Goal: Information Seeking & Learning: Learn about a topic

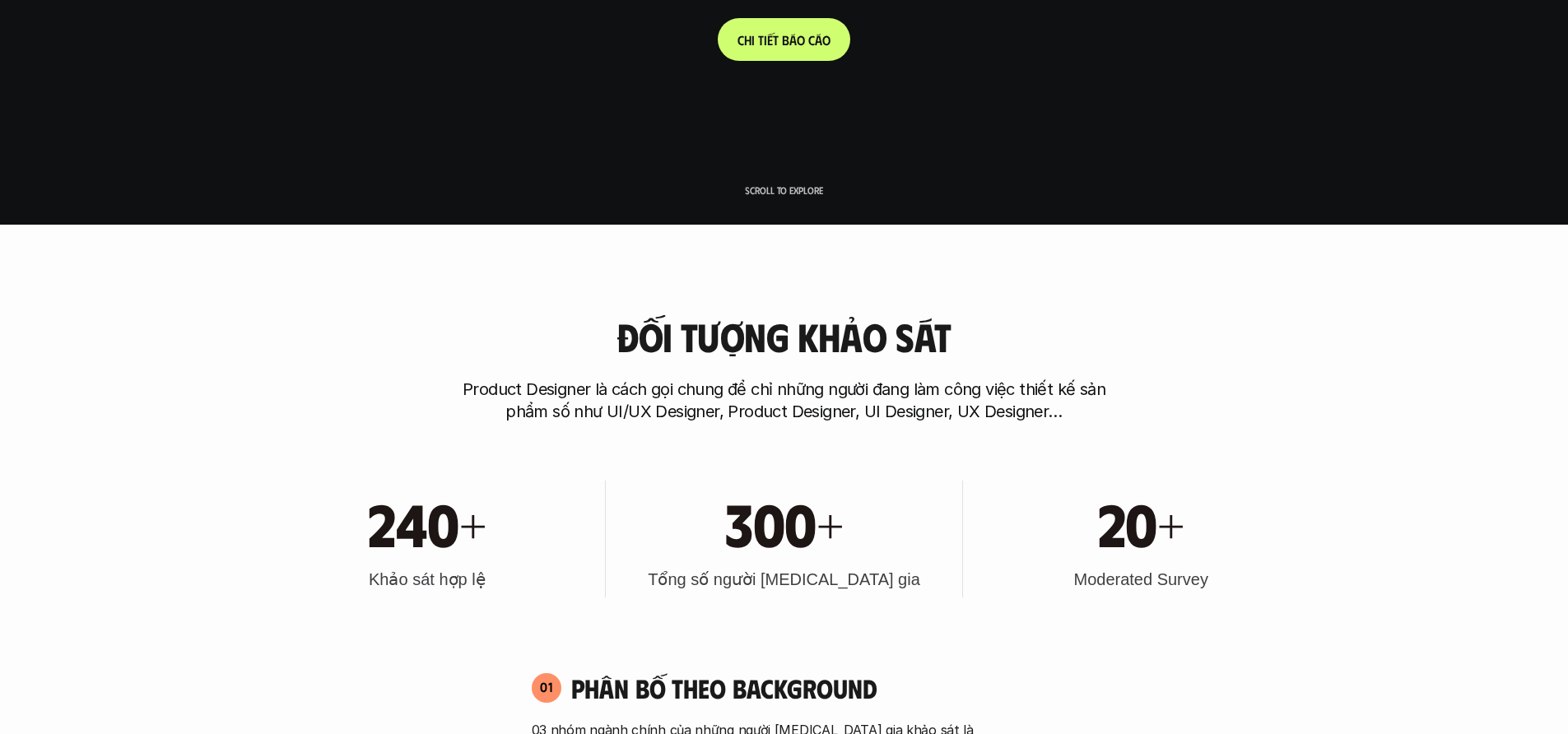
scroll to position [680, 0]
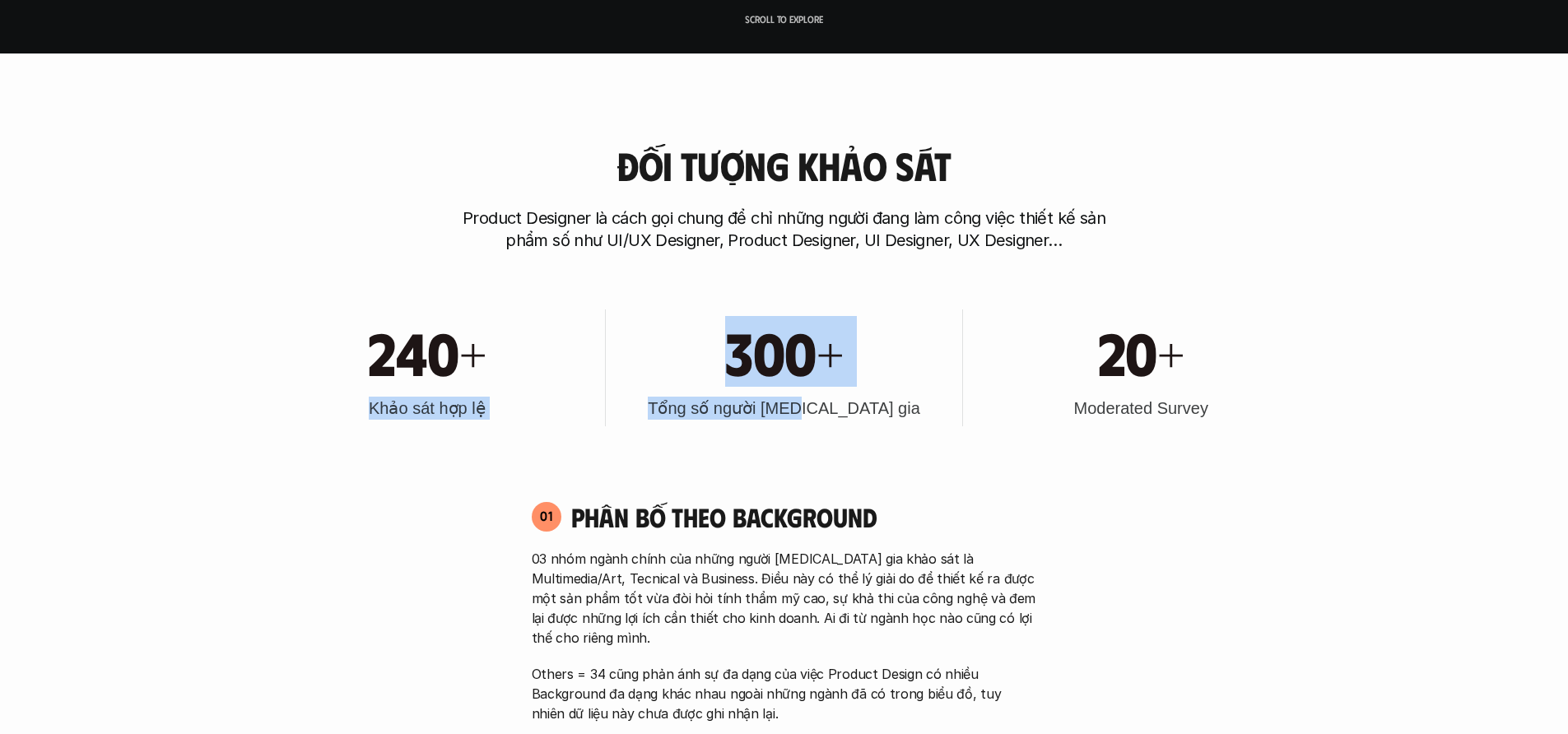
drag, startPoint x: 504, startPoint y: 394, endPoint x: 869, endPoint y: 407, distance: 365.2
click at [866, 408] on div "240+ Khảo sát hợp lệ 300+ Tổng số người [MEDICAL_DATA] gia 20+ Moderated Survey" at bounding box center [784, 368] width 1053 height 167
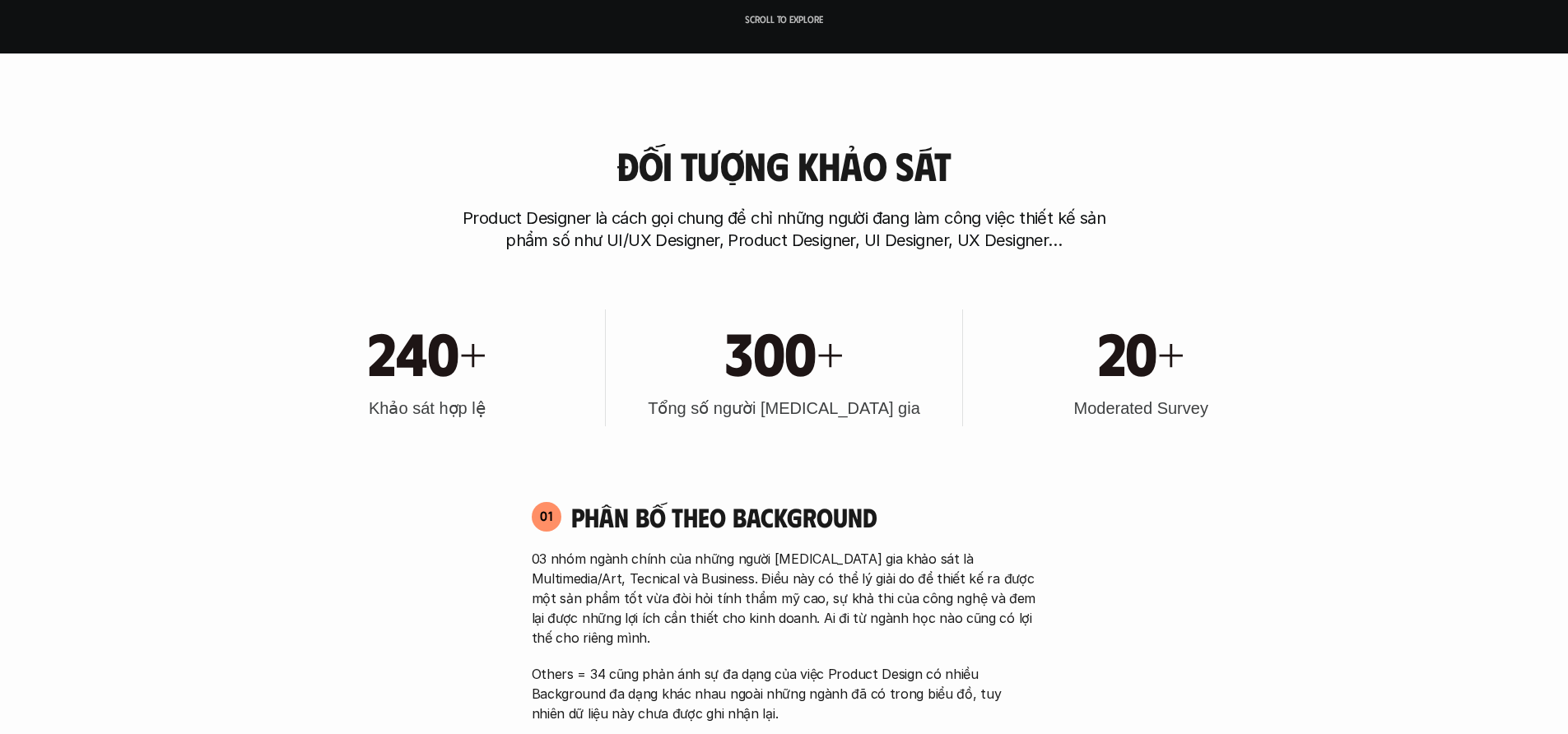
click at [869, 407] on h3 "Tổng số người [MEDICAL_DATA] gia" at bounding box center [783, 408] width 272 height 23
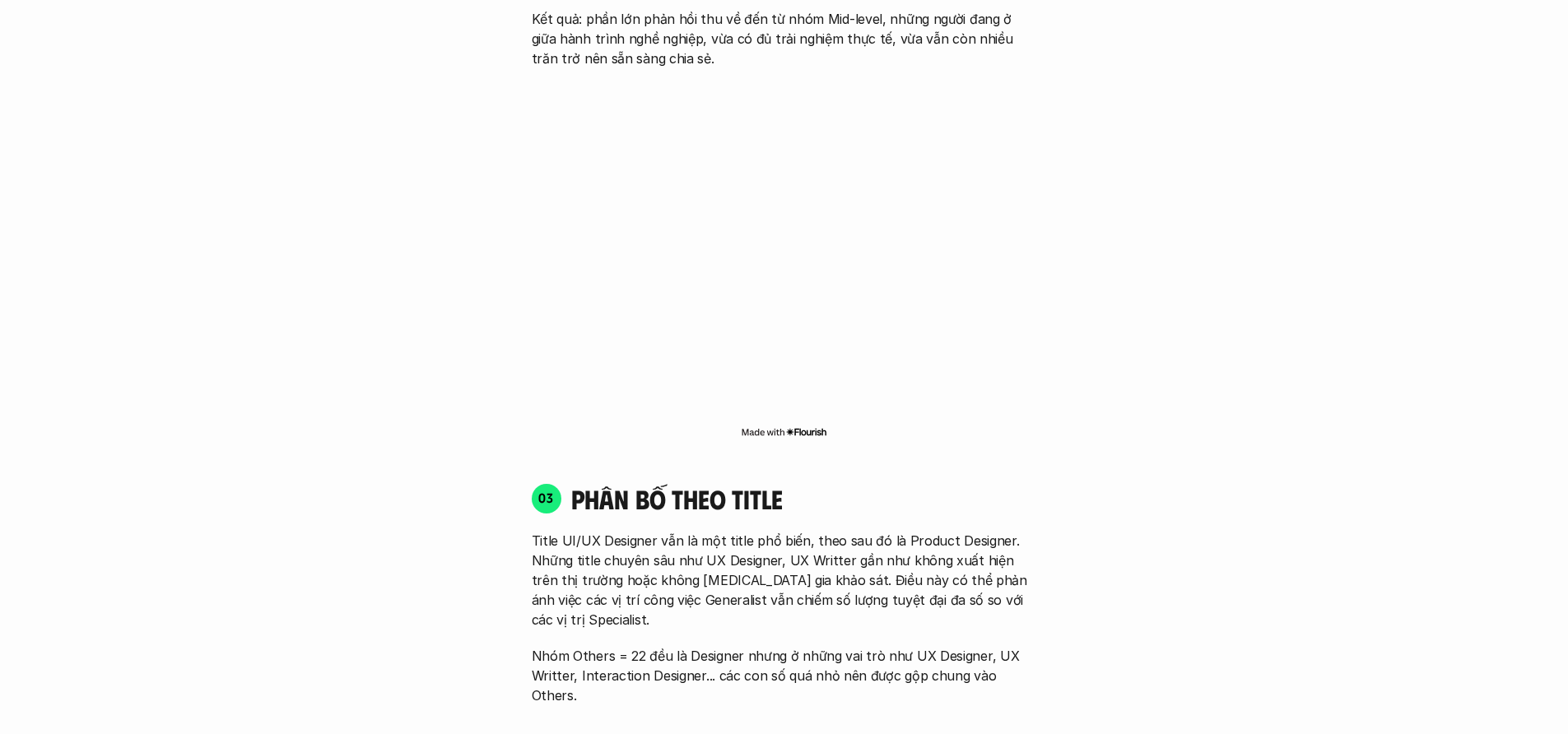
scroll to position [1699, 0]
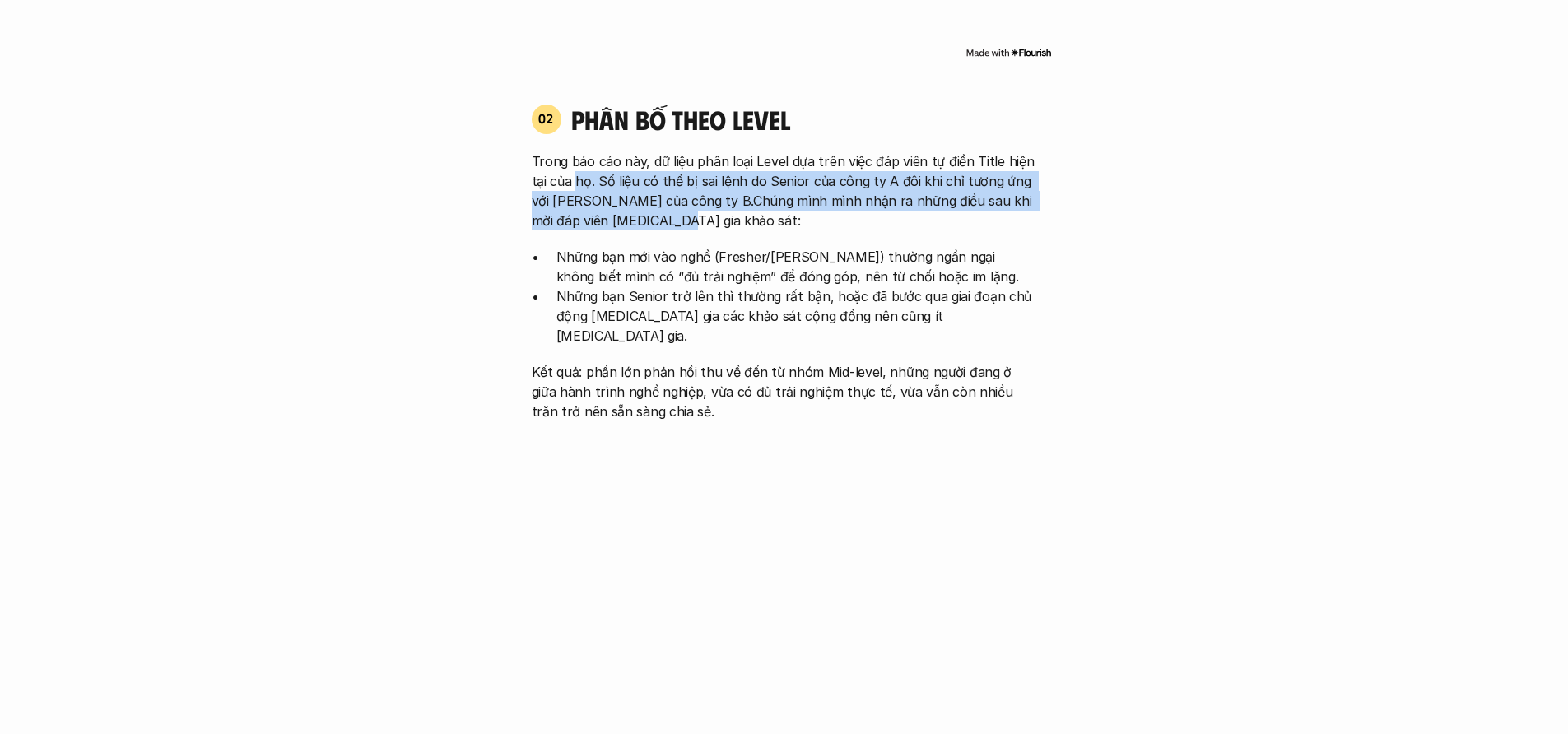
drag, startPoint x: 575, startPoint y: 168, endPoint x: 686, endPoint y: 323, distance: 190.6
click at [661, 294] on div "Trong báo cáo này, dữ liệu phân loại Level dựa trên việc đáp viên tự điền Title…" at bounding box center [784, 286] width 505 height 270
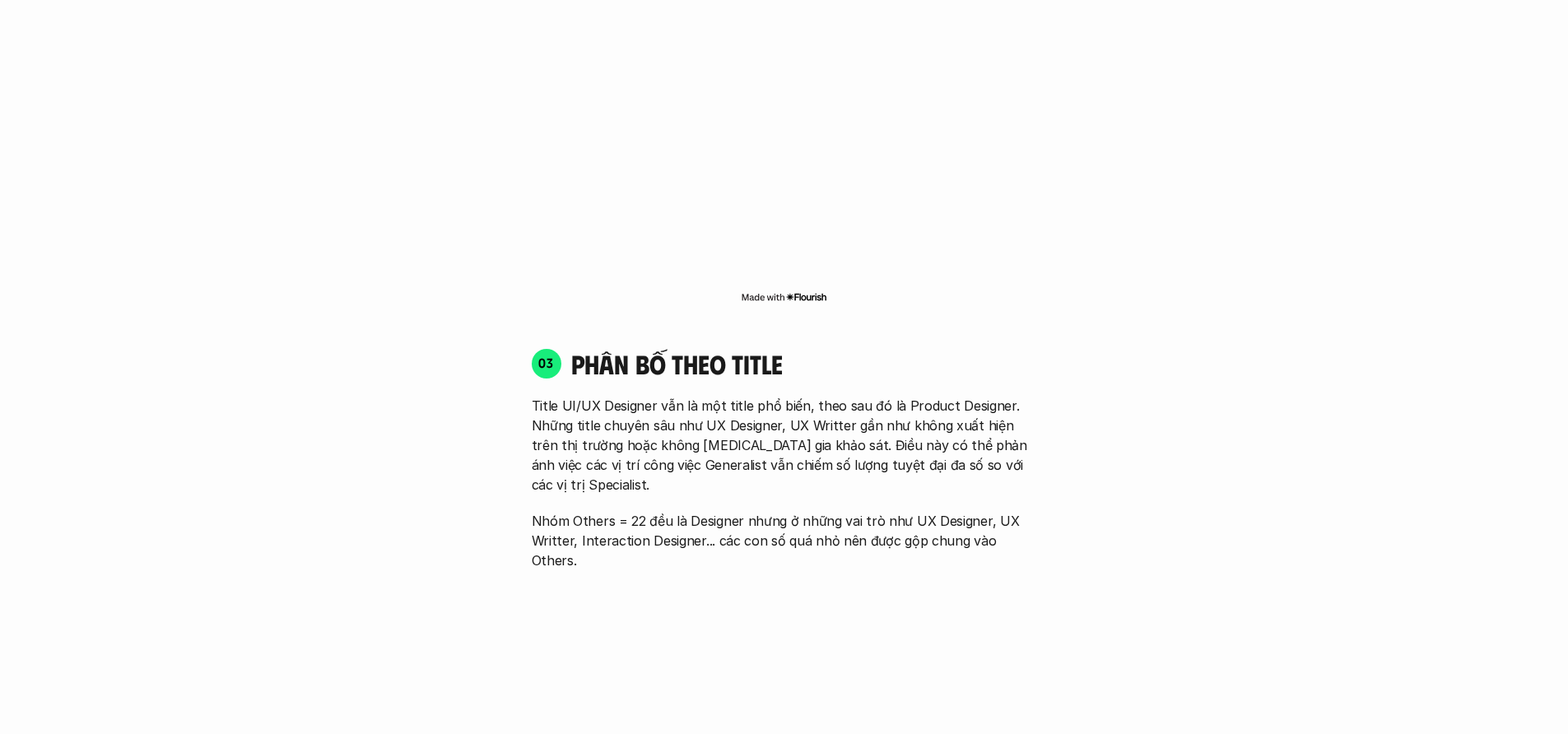
scroll to position [2279, 0]
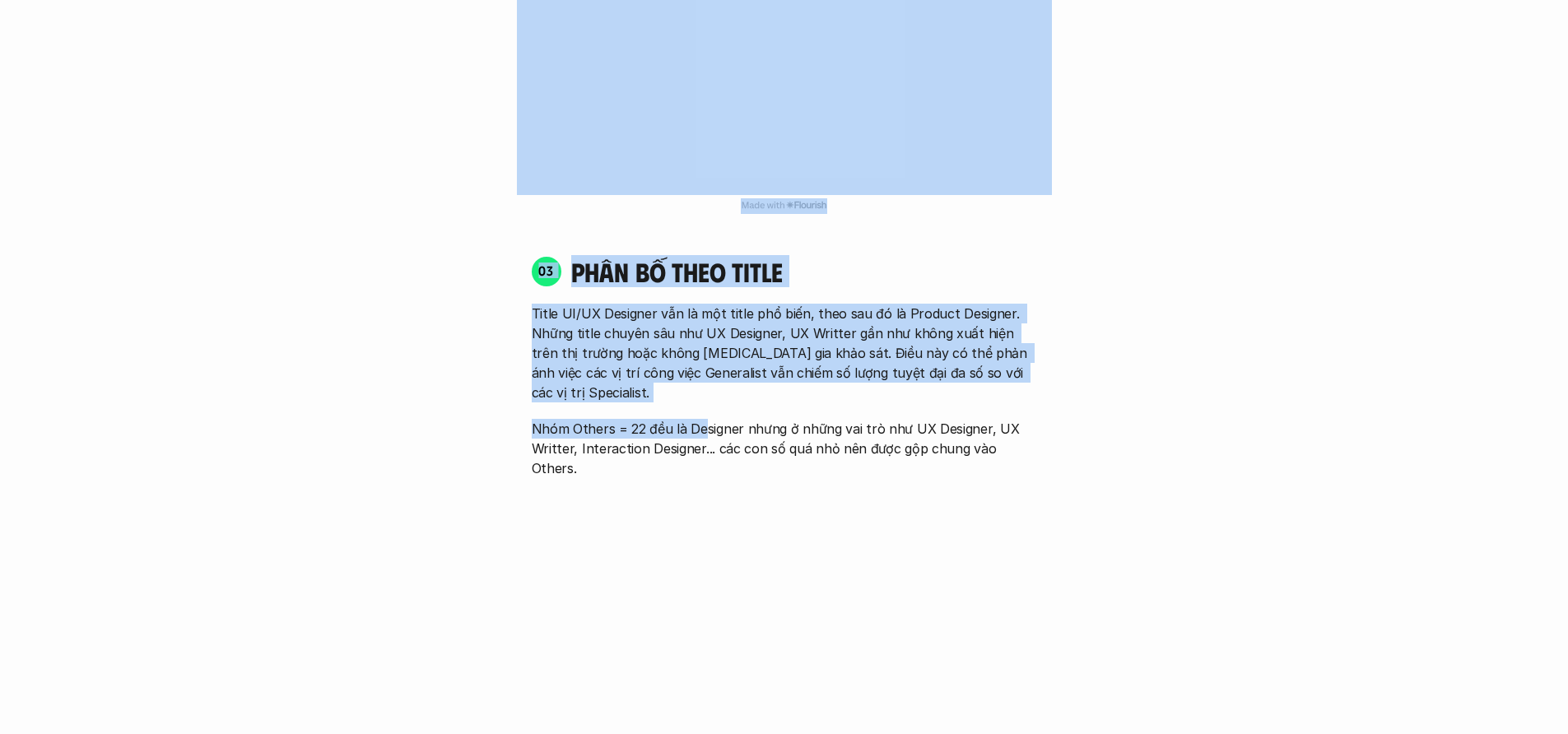
drag, startPoint x: 631, startPoint y: 288, endPoint x: 706, endPoint y: 365, distance: 107.5
click at [706, 367] on div "01 Phân bố theo background 03 nhóm ngành chính của những người [MEDICAL_DATA] g…" at bounding box center [784, 390] width 1053 height 3010
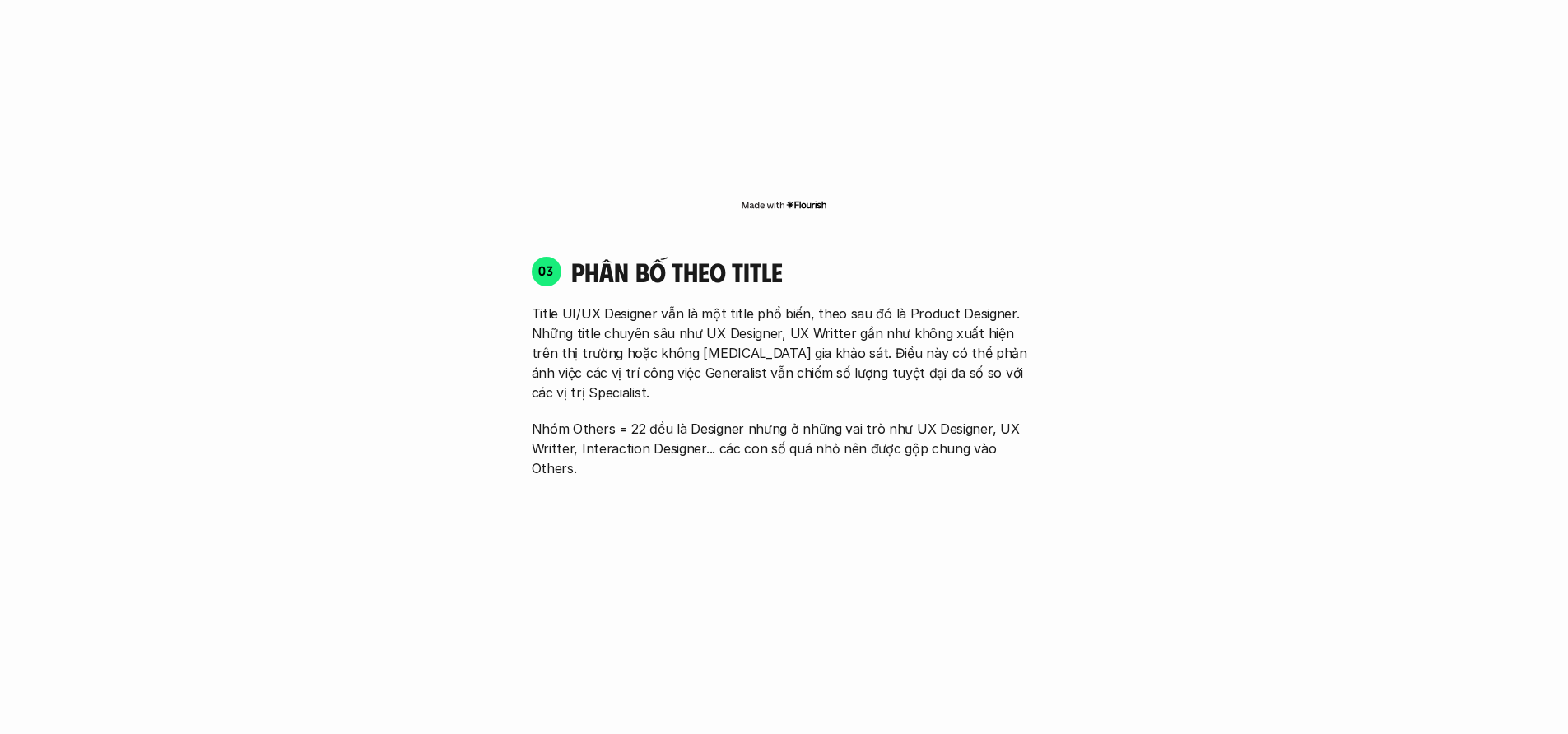
click at [706, 419] on p "Nhóm Others = 22 đều là Designer nhưng ở những vai trò như UX Designer, UX Writ…" at bounding box center [784, 448] width 505 height 60
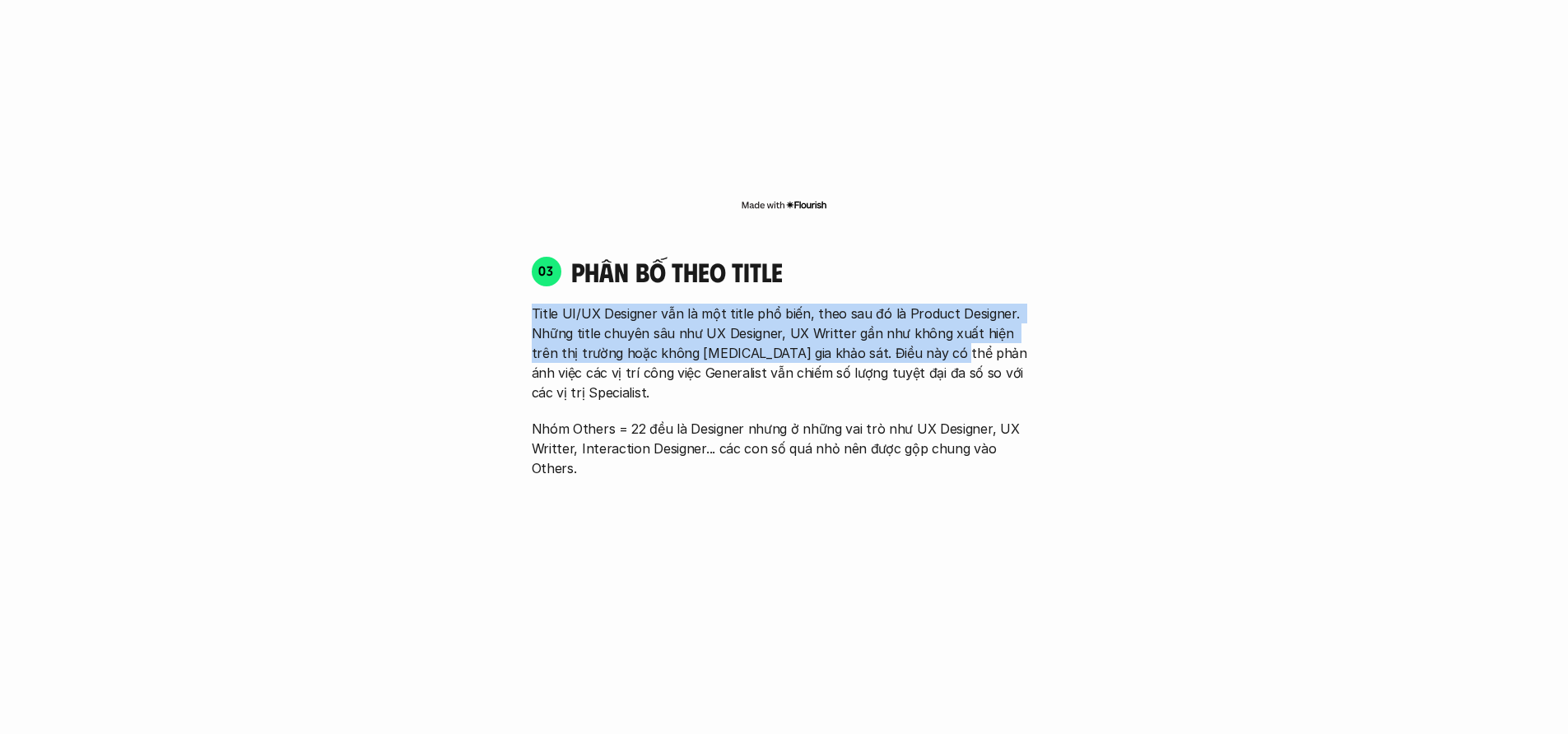
drag, startPoint x: 739, startPoint y: 282, endPoint x: 588, endPoint y: 261, distance: 152.5
click at [628, 259] on div "03 phân bố theo title Title UI/UX Designer vẫn là một title phổ biến, theo sau …" at bounding box center [785, 366] width 535 height 223
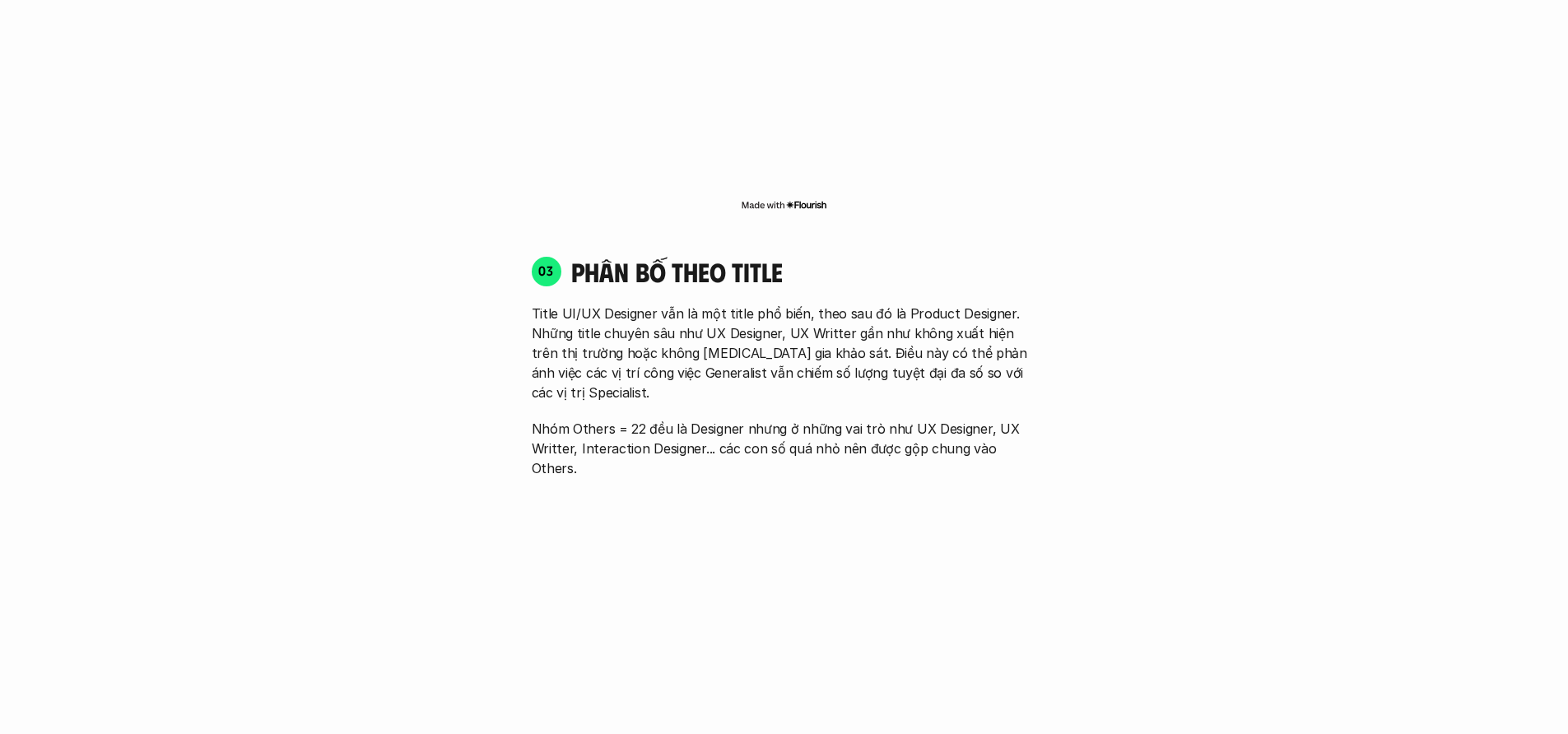
drag, startPoint x: 593, startPoint y: 267, endPoint x: 1037, endPoint y: 327, distance: 448.0
click at [1028, 326] on p "Title UI/UX Designer vẫn là một title phổ biến, theo sau đó là Product Designer…" at bounding box center [784, 353] width 505 height 98
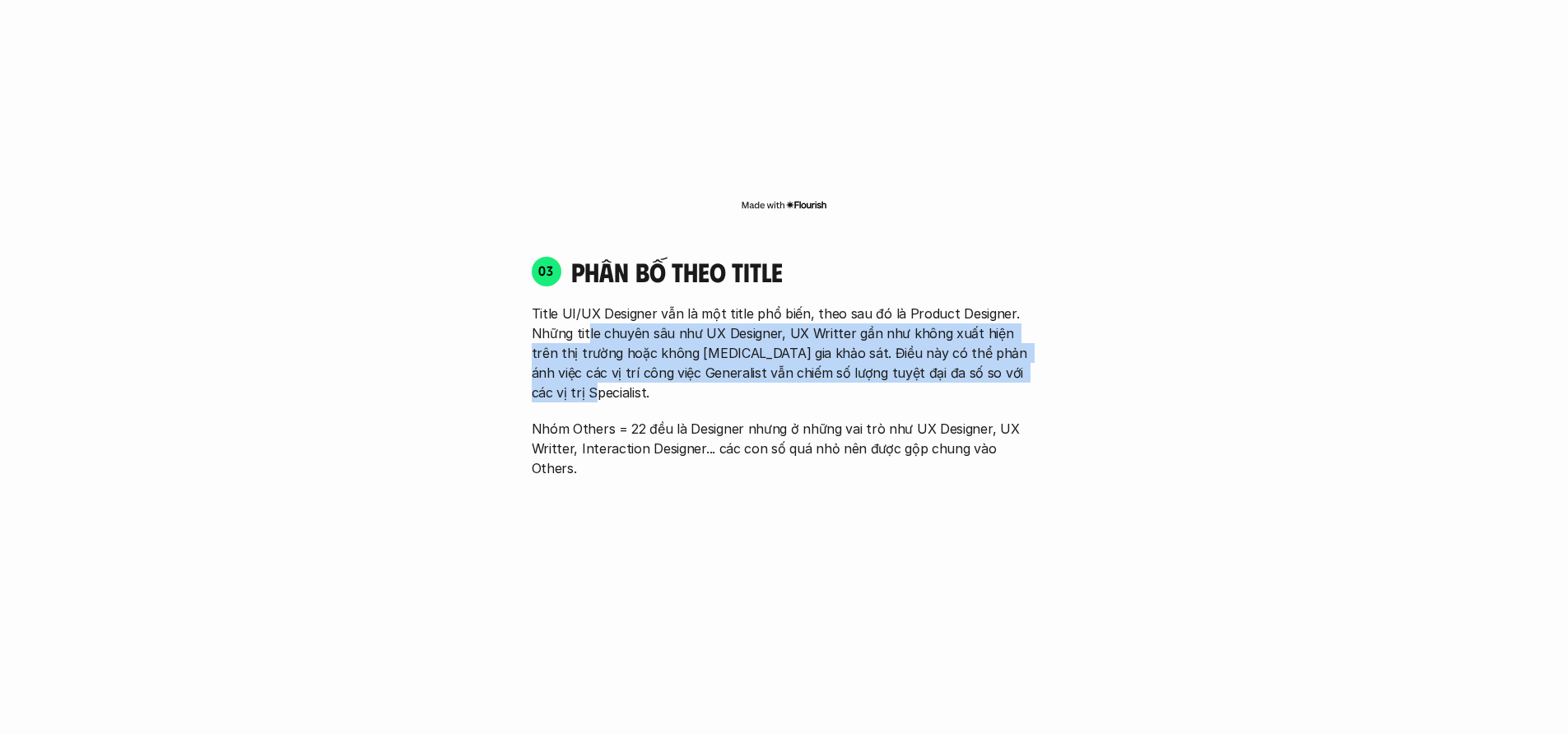
drag, startPoint x: 1067, startPoint y: 332, endPoint x: 585, endPoint y: 284, distance: 484.4
click at [588, 288] on div "01 Phân bố theo background 03 nhóm ngành chính của những người [MEDICAL_DATA] g…" at bounding box center [784, 390] width 1053 height 3010
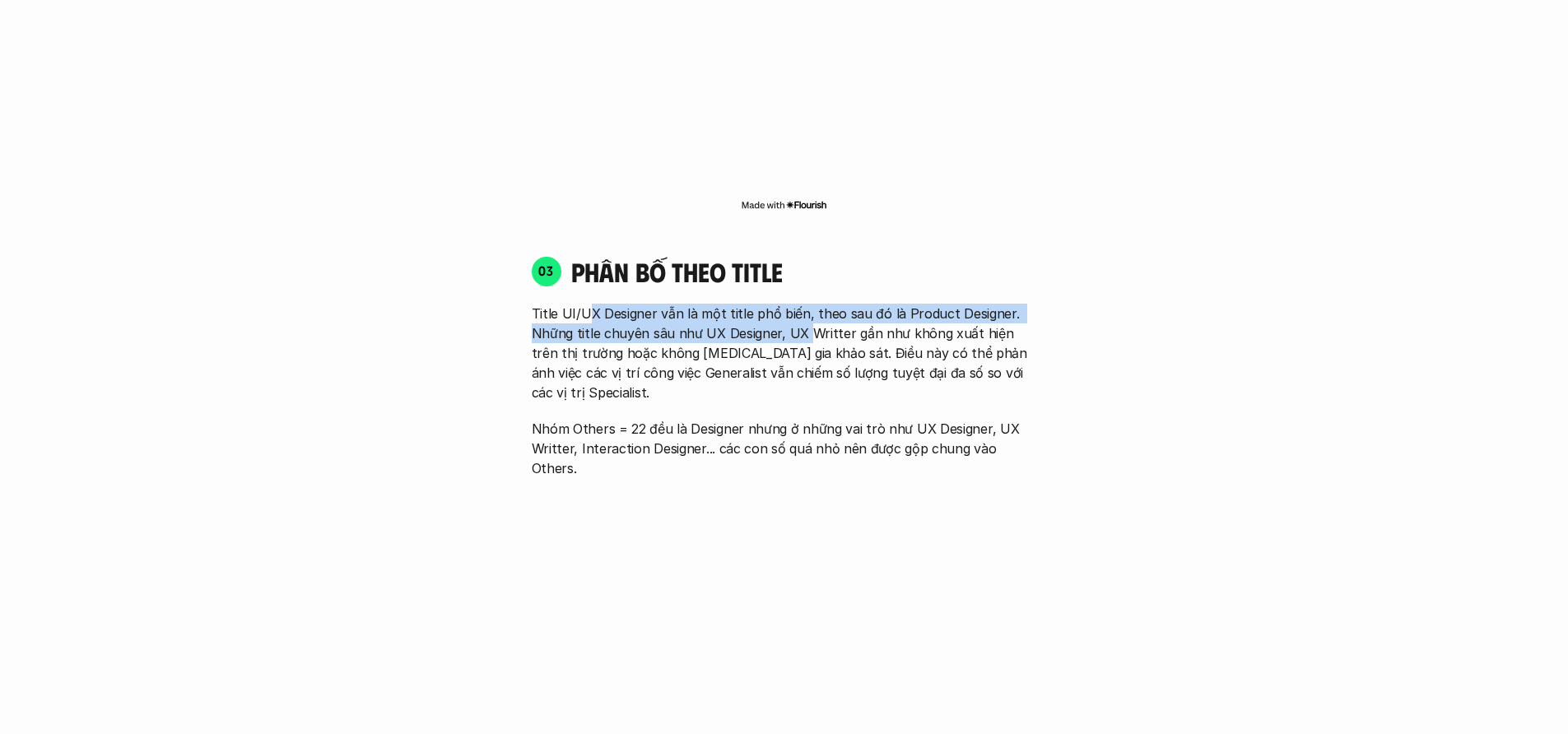
drag, startPoint x: 617, startPoint y: 287, endPoint x: 806, endPoint y: 297, distance: 189.3
click at [806, 304] on p "Title UI/UX Designer vẫn là một title phổ biến, theo sau đó là Product Designer…" at bounding box center [784, 353] width 505 height 98
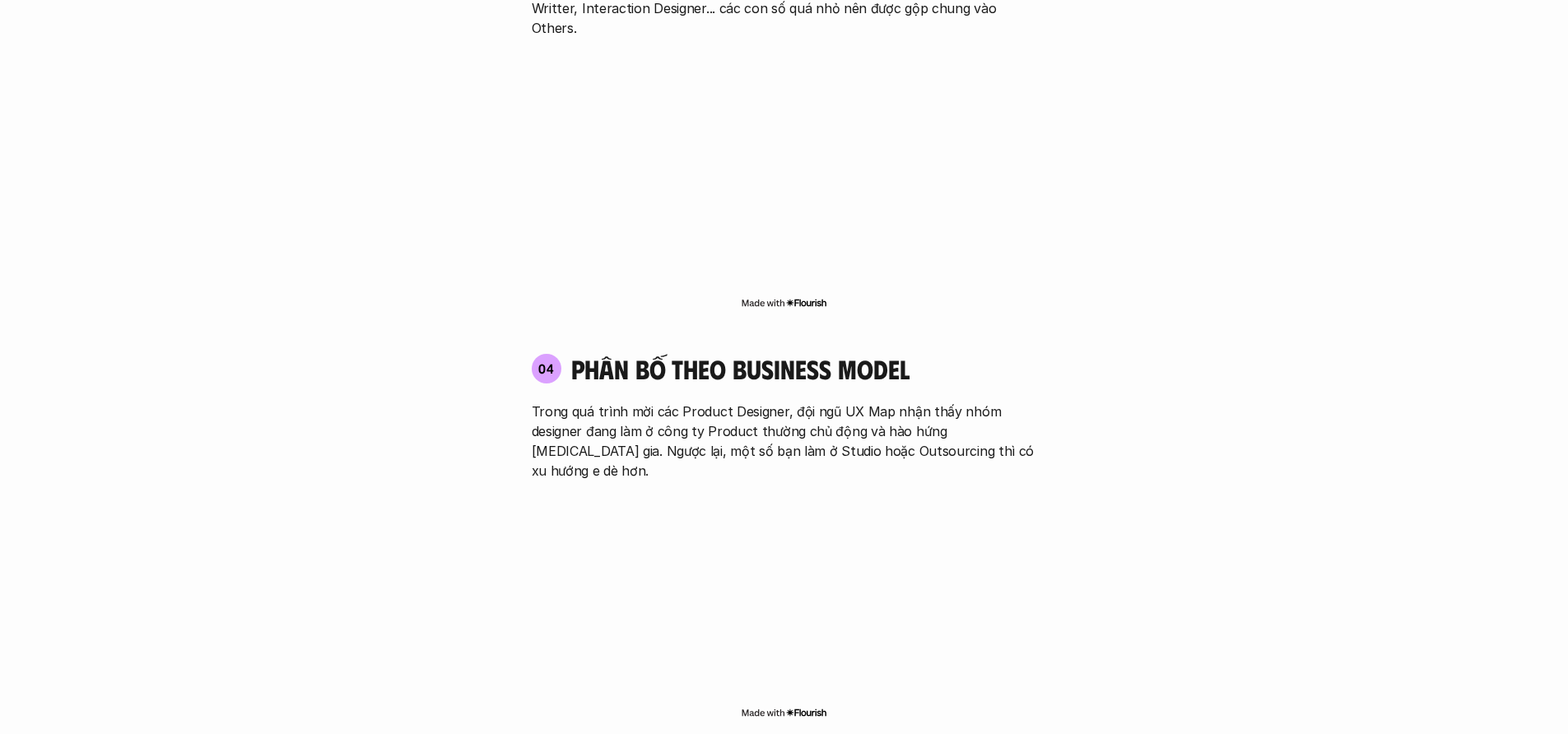
scroll to position [2720, 0]
drag, startPoint x: 786, startPoint y: 297, endPoint x: 816, endPoint y: 304, distance: 30.8
click at [823, 352] on h4 "phân bố theo business model" at bounding box center [740, 368] width 338 height 31
click at [786, 352] on div "04 phân bố theo business model Trong quá trình mời các Product Designer, đội ng…" at bounding box center [785, 415] width 535 height 127
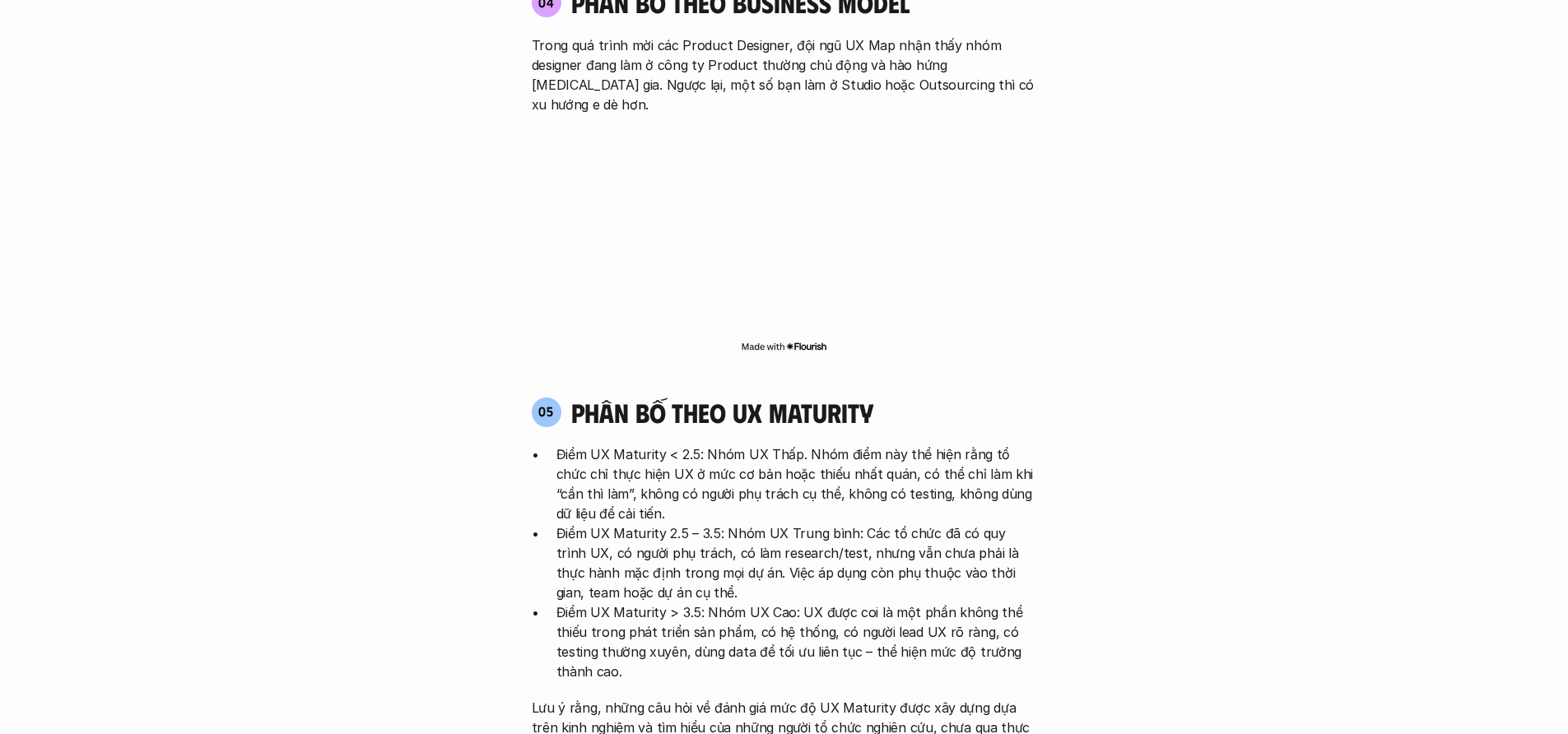
scroll to position [3097, 0]
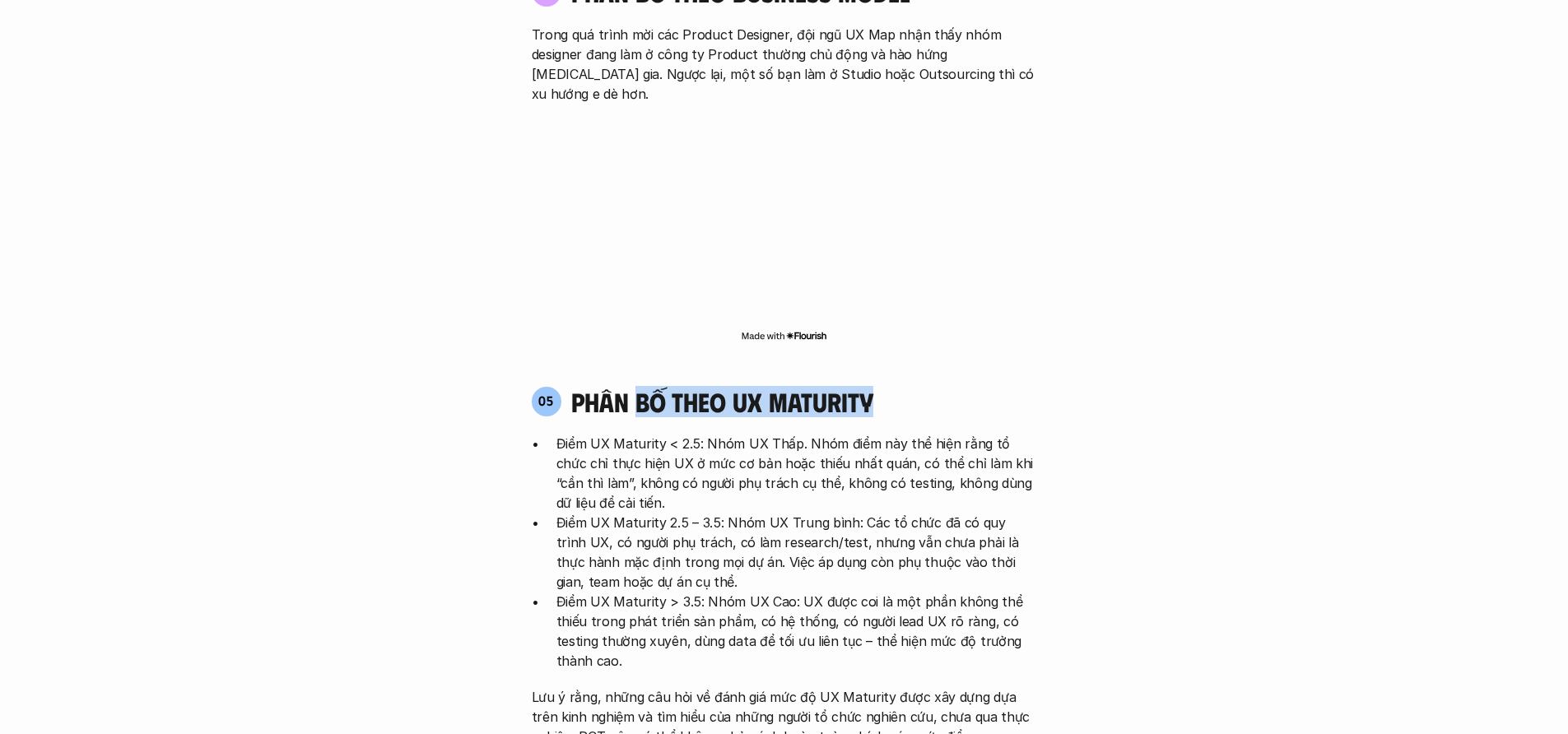
drag, startPoint x: 655, startPoint y: 296, endPoint x: 907, endPoint y: 312, distance: 252.5
click at [906, 386] on div "05 phân bố theo ux maturity" at bounding box center [784, 402] width 505 height 31
drag, startPoint x: 907, startPoint y: 313, endPoint x: 605, endPoint y: 353, distance: 304.6
click at [667, 386] on div "05 phân bố theo ux maturity Điểm UX Maturity < 2.5: Nhóm UX Thấp. Nhóm điểm này…" at bounding box center [785, 566] width 535 height 360
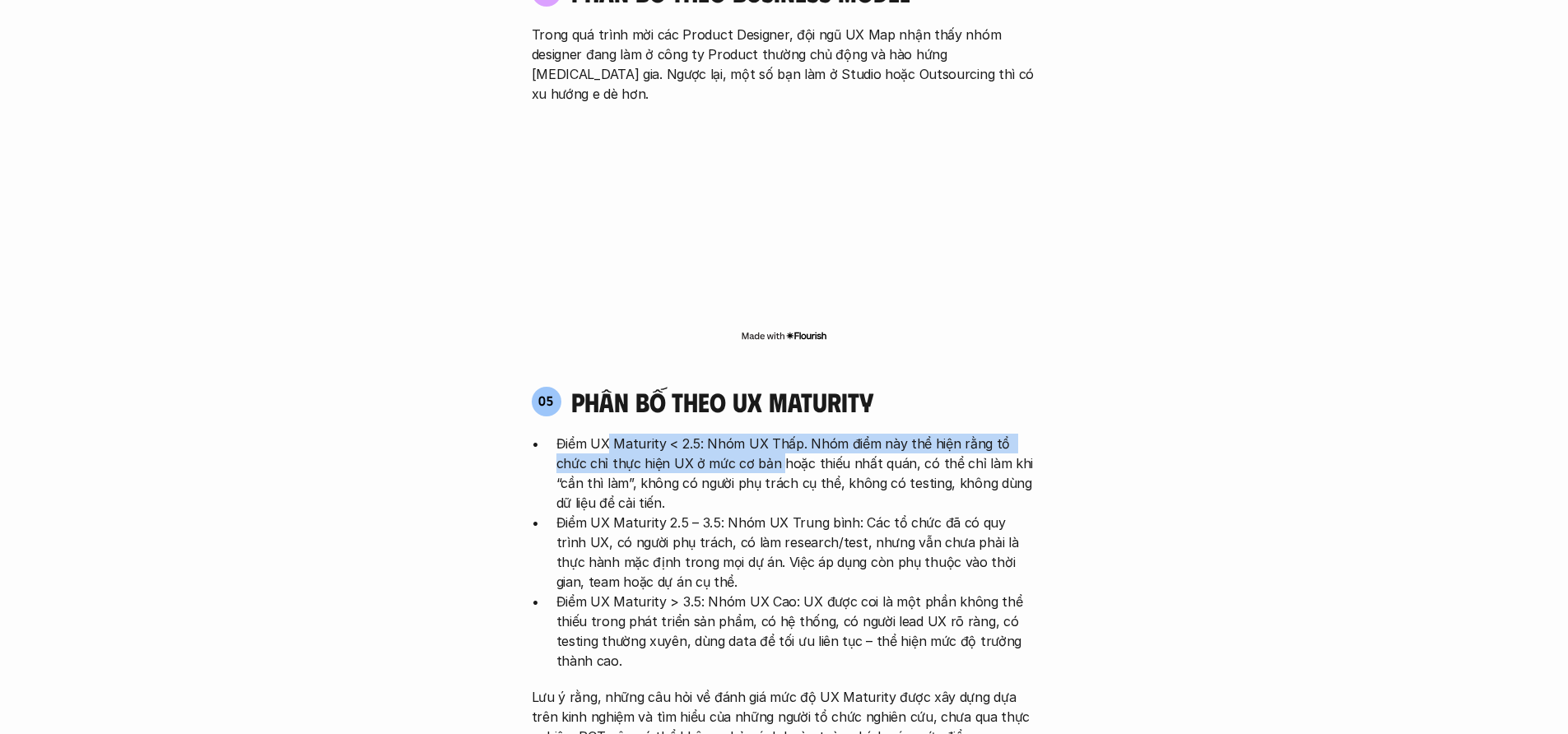
drag, startPoint x: 605, startPoint y: 353, endPoint x: 802, endPoint y: 356, distance: 197.0
click at [768, 433] on p "Điểm UX Maturity < 2.5: Nhóm UX Thấp. Nhóm điểm này thể hiện rằng tổ chức chỉ t…" at bounding box center [796, 472] width 481 height 79
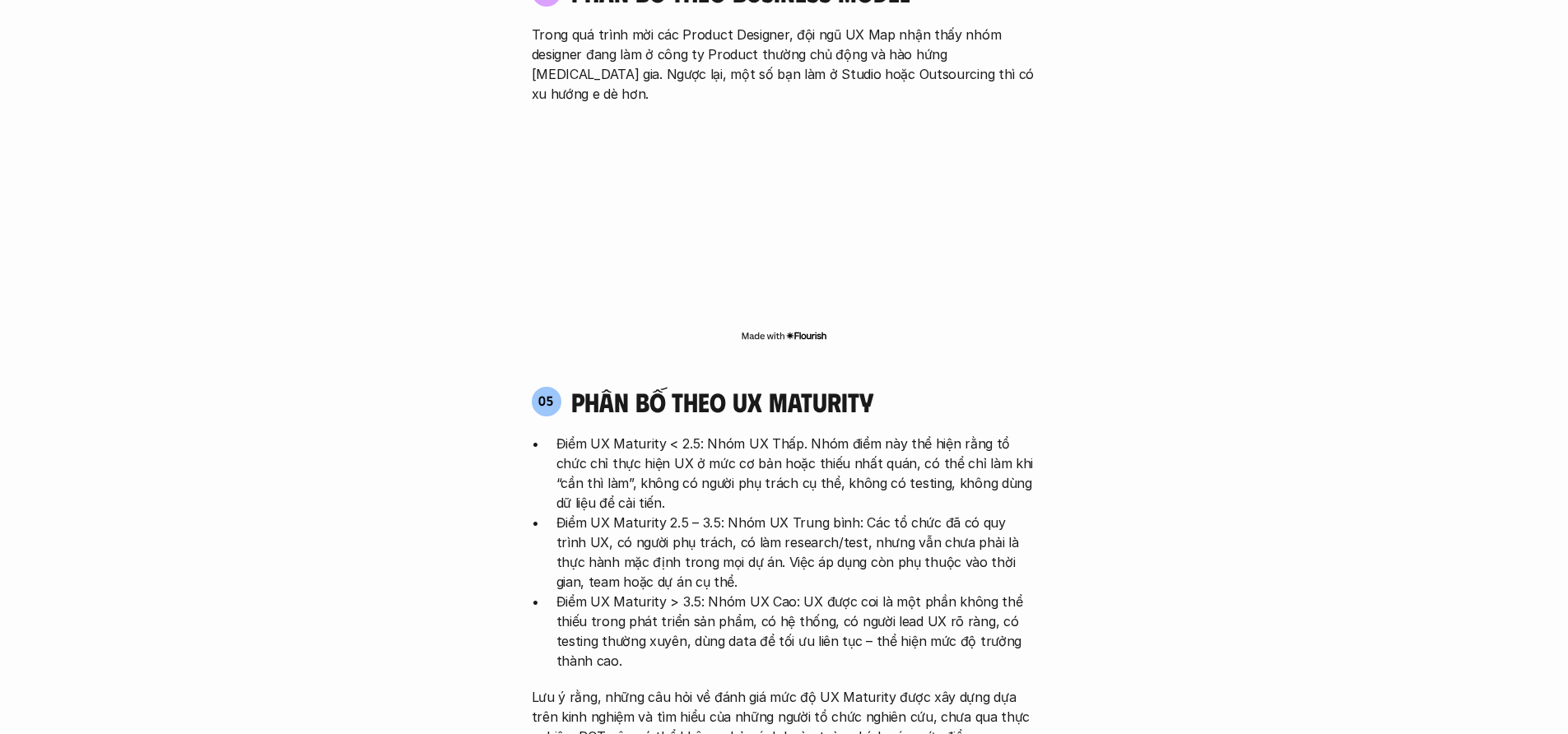
click at [815, 433] on p "Điểm UX Maturity < 2.5: Nhóm UX Thấp. Nhóm điểm này thể hiện rằng tổ chức chỉ t…" at bounding box center [796, 472] width 481 height 79
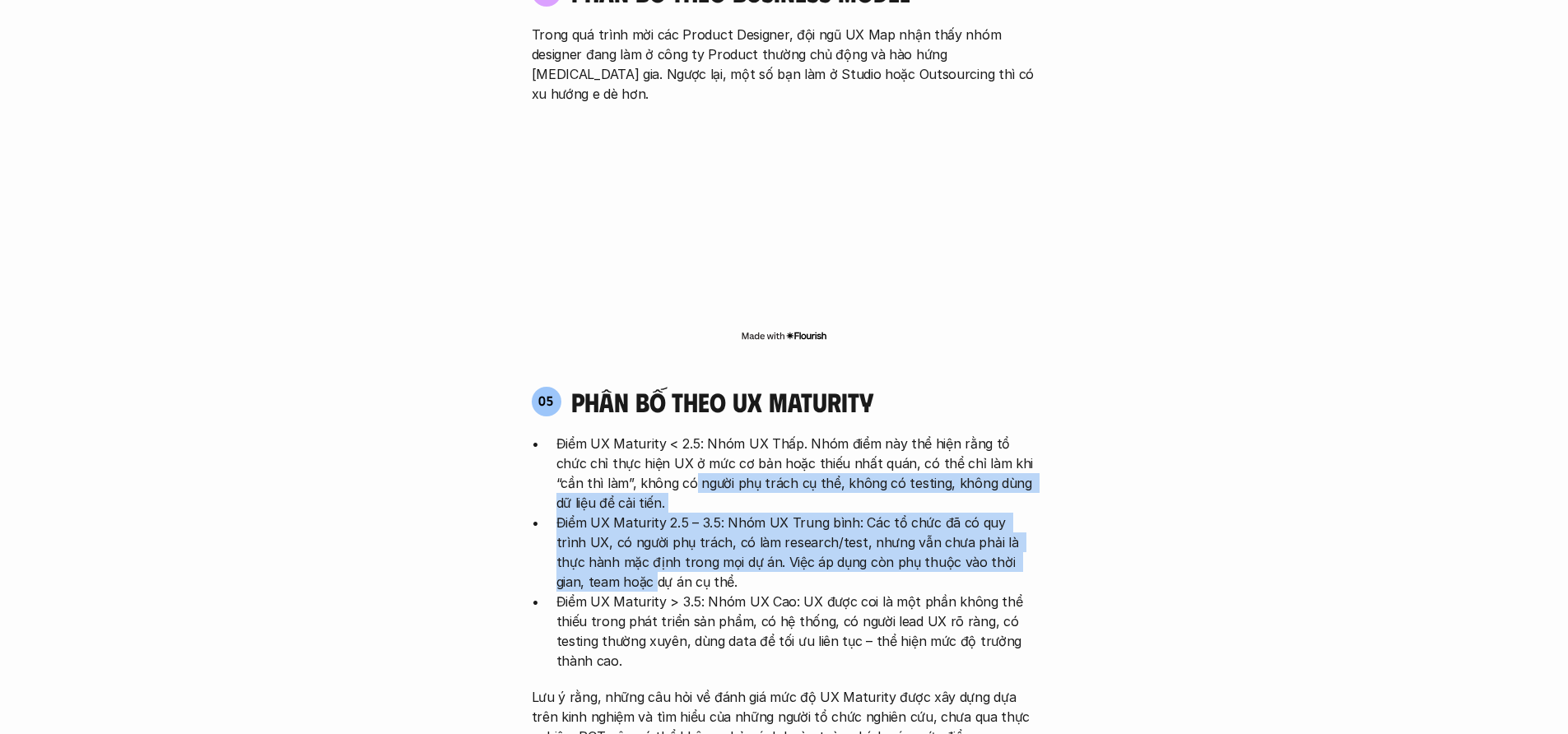
drag, startPoint x: 643, startPoint y: 388, endPoint x: 1061, endPoint y: 458, distance: 423.8
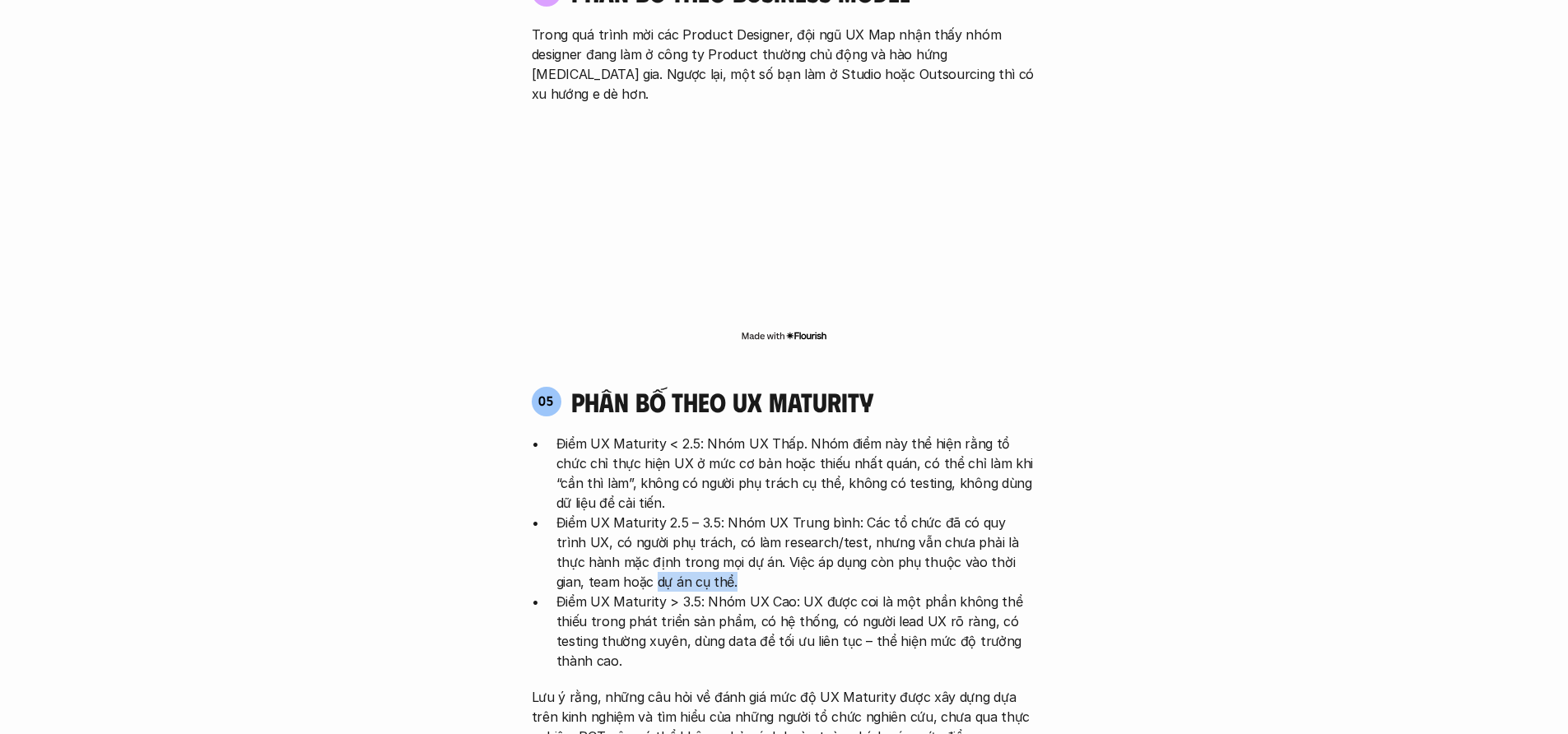
drag, startPoint x: 1076, startPoint y: 463, endPoint x: 660, endPoint y: 478, distance: 416.3
click at [660, 513] on p "Điểm UX Maturity 2.5 – 3.5: Nhóm UX Trung bình: Các tổ chức đã có quy trình UX,…" at bounding box center [796, 552] width 481 height 79
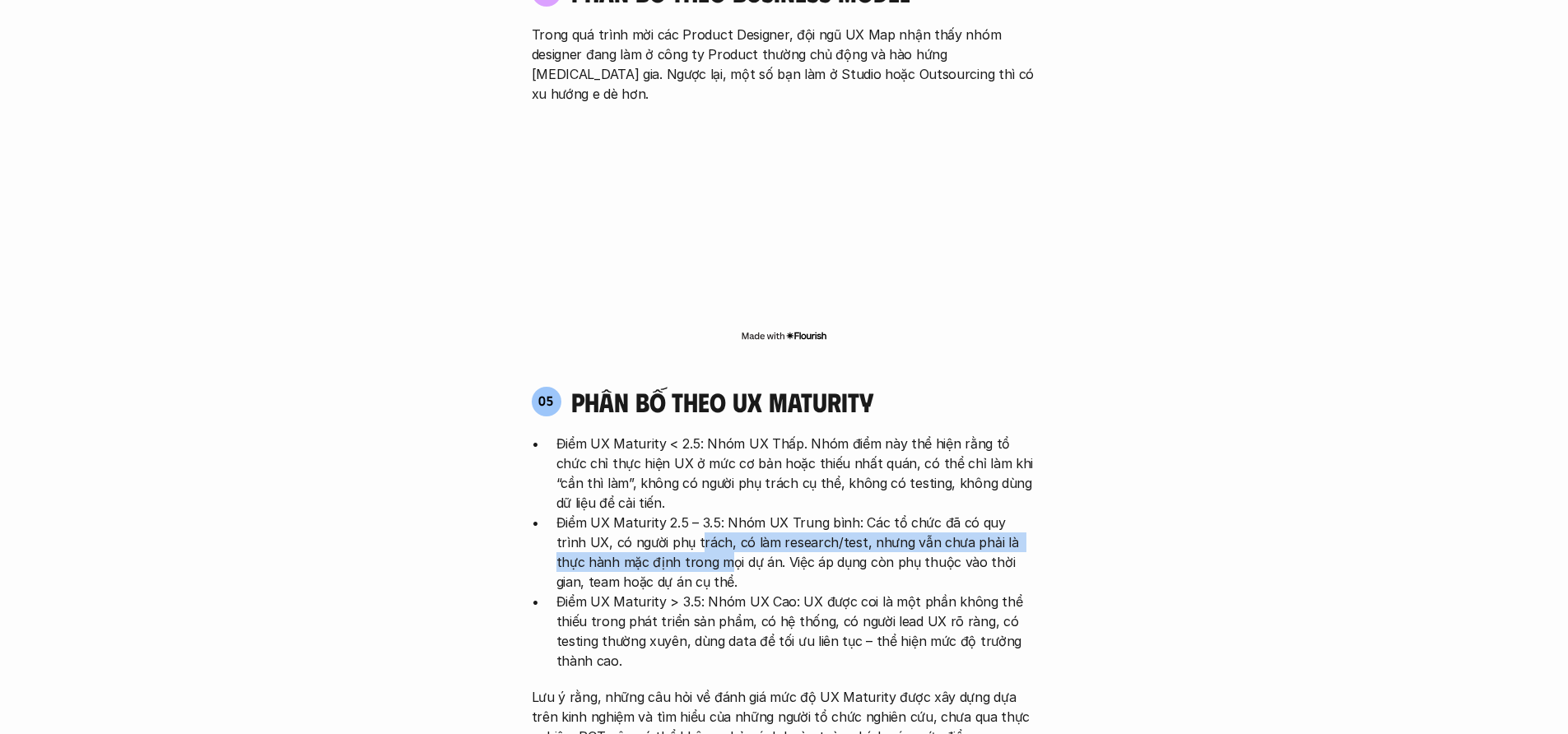
drag, startPoint x: 661, startPoint y: 471, endPoint x: 659, endPoint y: 443, distance: 28.1
click at [664, 513] on p "Điểm UX Maturity 2.5 – 3.5: Nhóm UX Trung bình: Các tổ chức đã có quy trình UX,…" at bounding box center [796, 552] width 481 height 79
drag, startPoint x: 612, startPoint y: 451, endPoint x: 941, endPoint y: 468, distance: 329.4
click at [940, 513] on p "Điểm UX Maturity 2.5 – 3.5: Nhóm UX Trung bình: Các tổ chức đã có quy trình UX,…" at bounding box center [796, 552] width 481 height 79
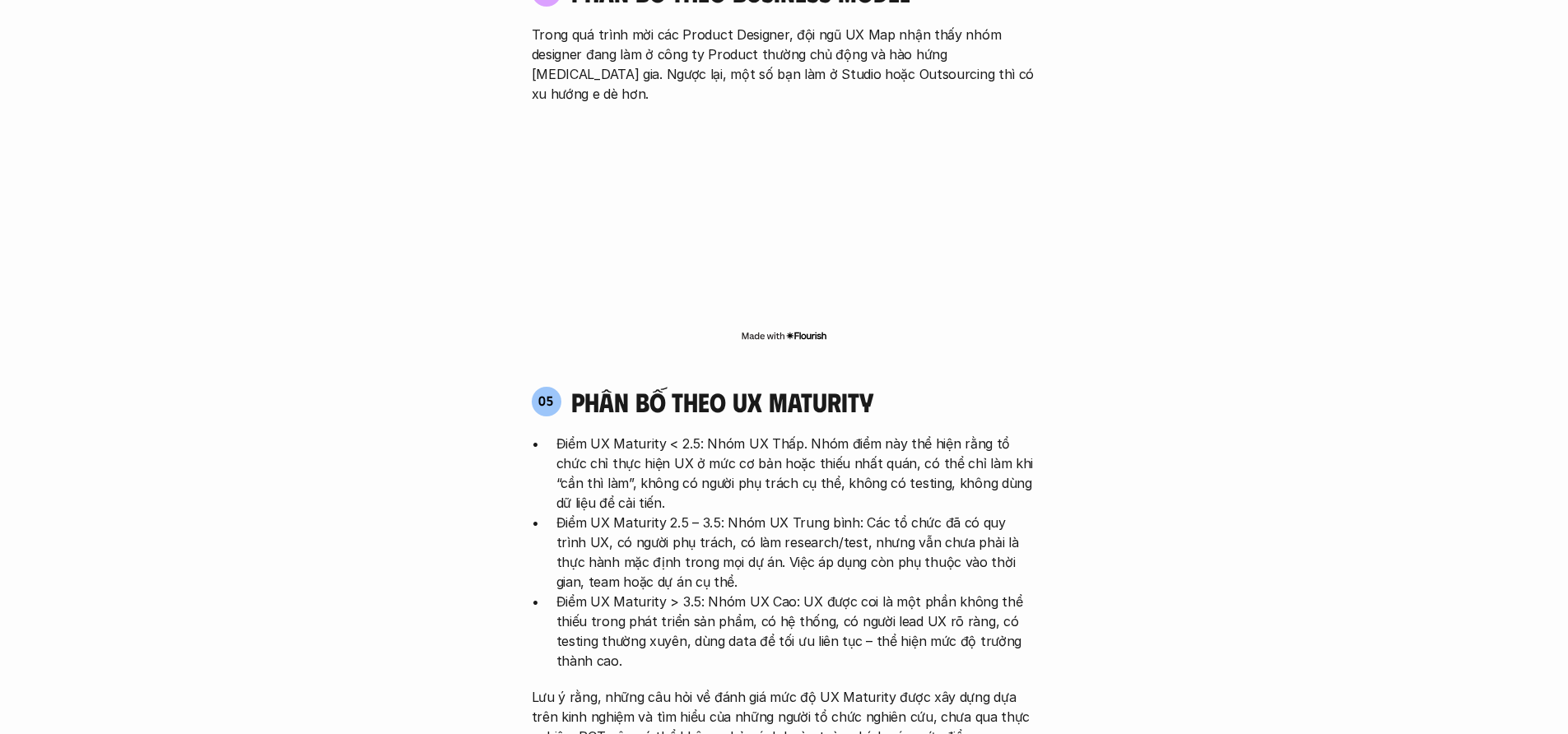
drag, startPoint x: 941, startPoint y: 468, endPoint x: 929, endPoint y: 459, distance: 15.0
click at [941, 513] on p "Điểm UX Maturity 2.5 – 3.5: Nhóm UX Trung bình: Các tổ chức đã có quy trình UX,…" at bounding box center [796, 552] width 481 height 79
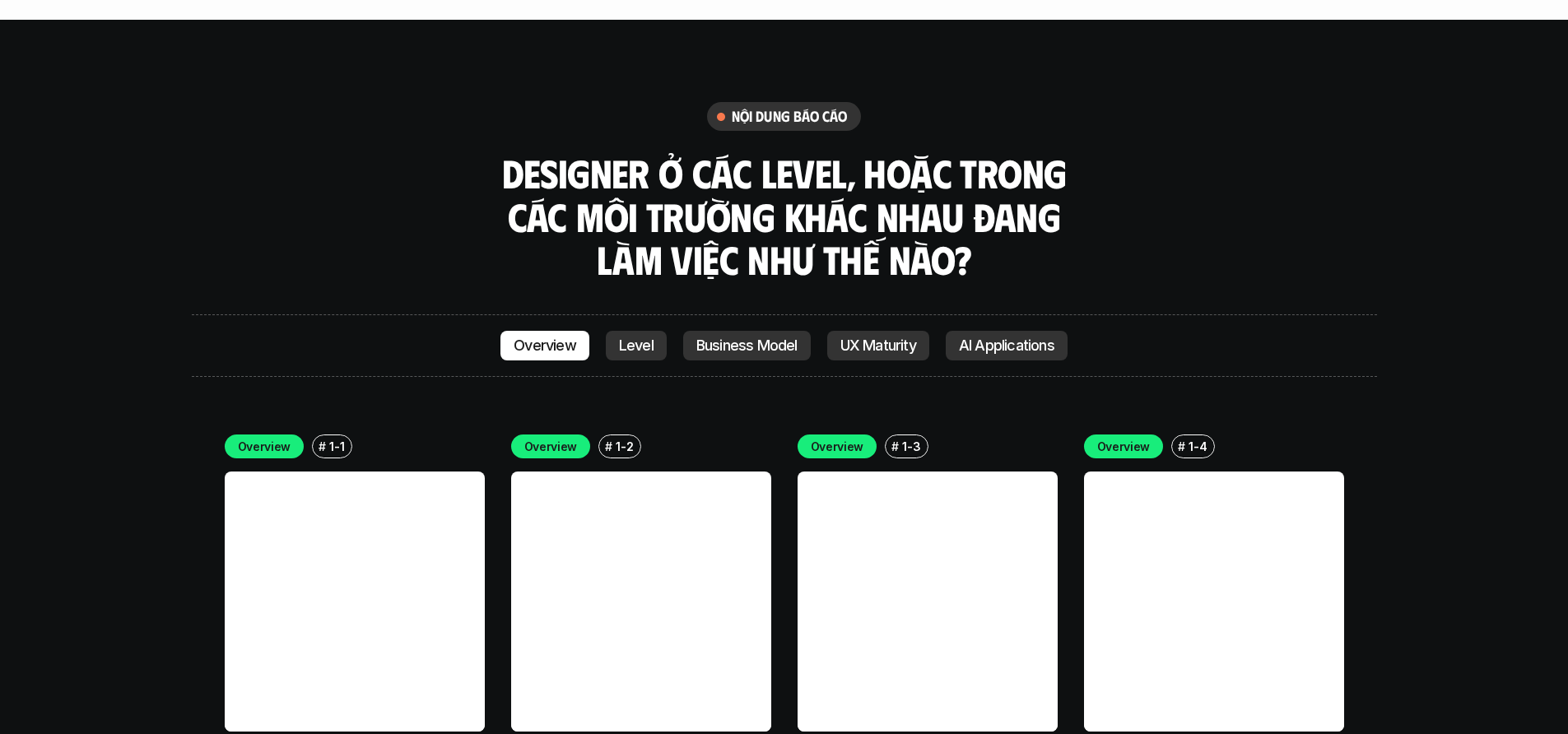
scroll to position [4256, 0]
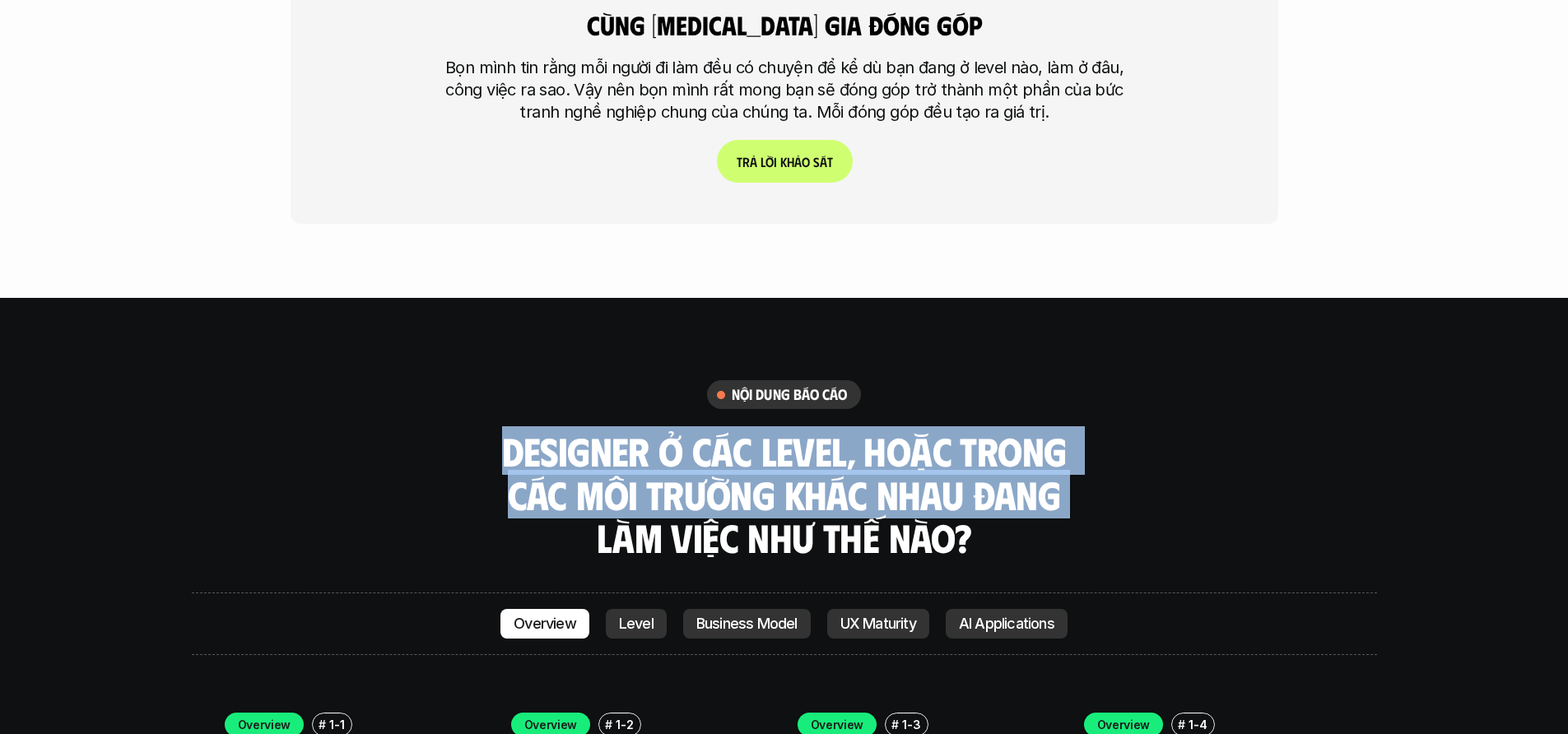
drag, startPoint x: 634, startPoint y: 335, endPoint x: 1073, endPoint y: 383, distance: 441.6
click at [1073, 383] on div "nội dung báo cáo Designer ở các level, hoặc trong các môi trường khác nhau đang…" at bounding box center [784, 470] width 1185 height 180
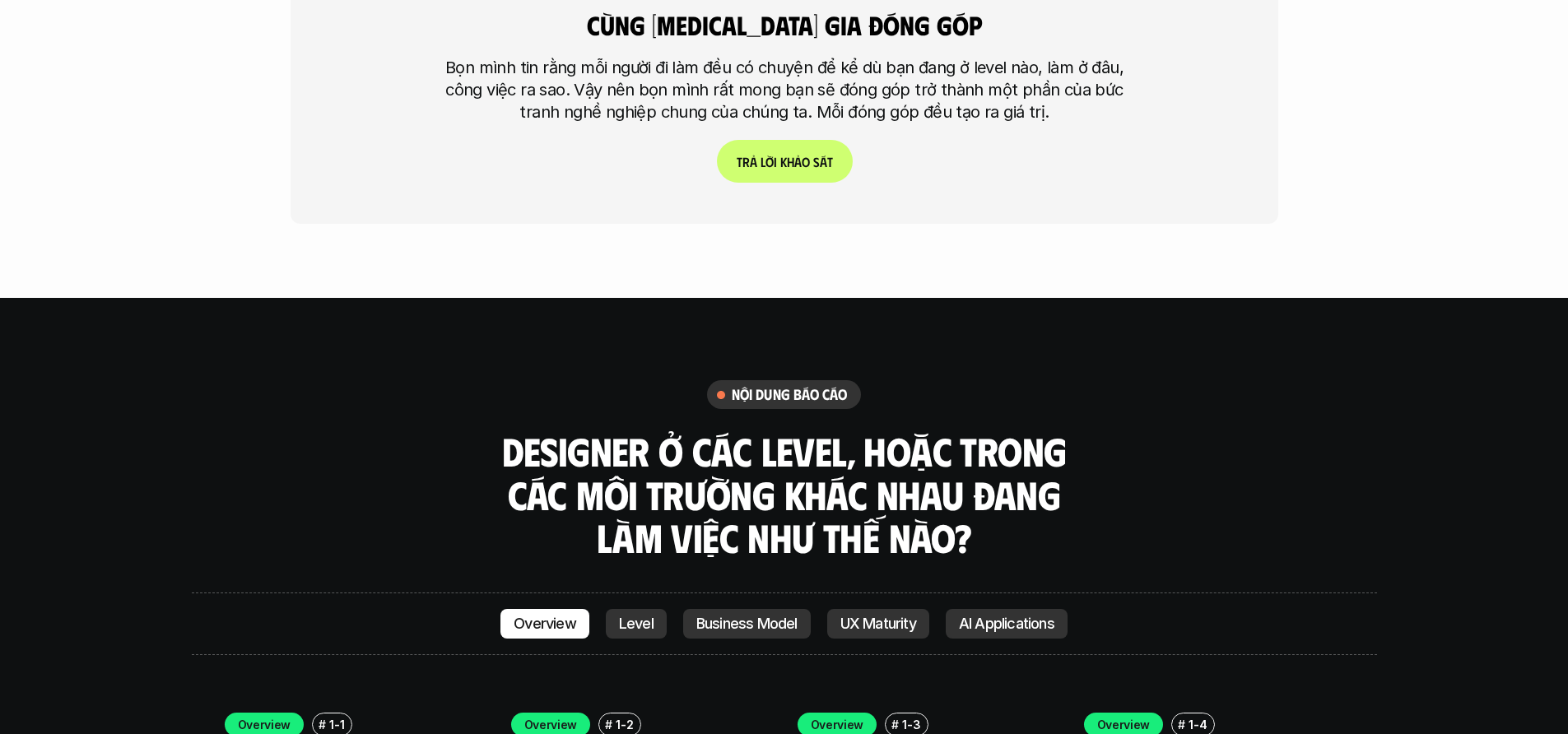
click at [1073, 385] on div "nội dung báo cáo Designer ở các level, hoặc trong các môi trường khác nhau đang…" at bounding box center [784, 470] width 1185 height 180
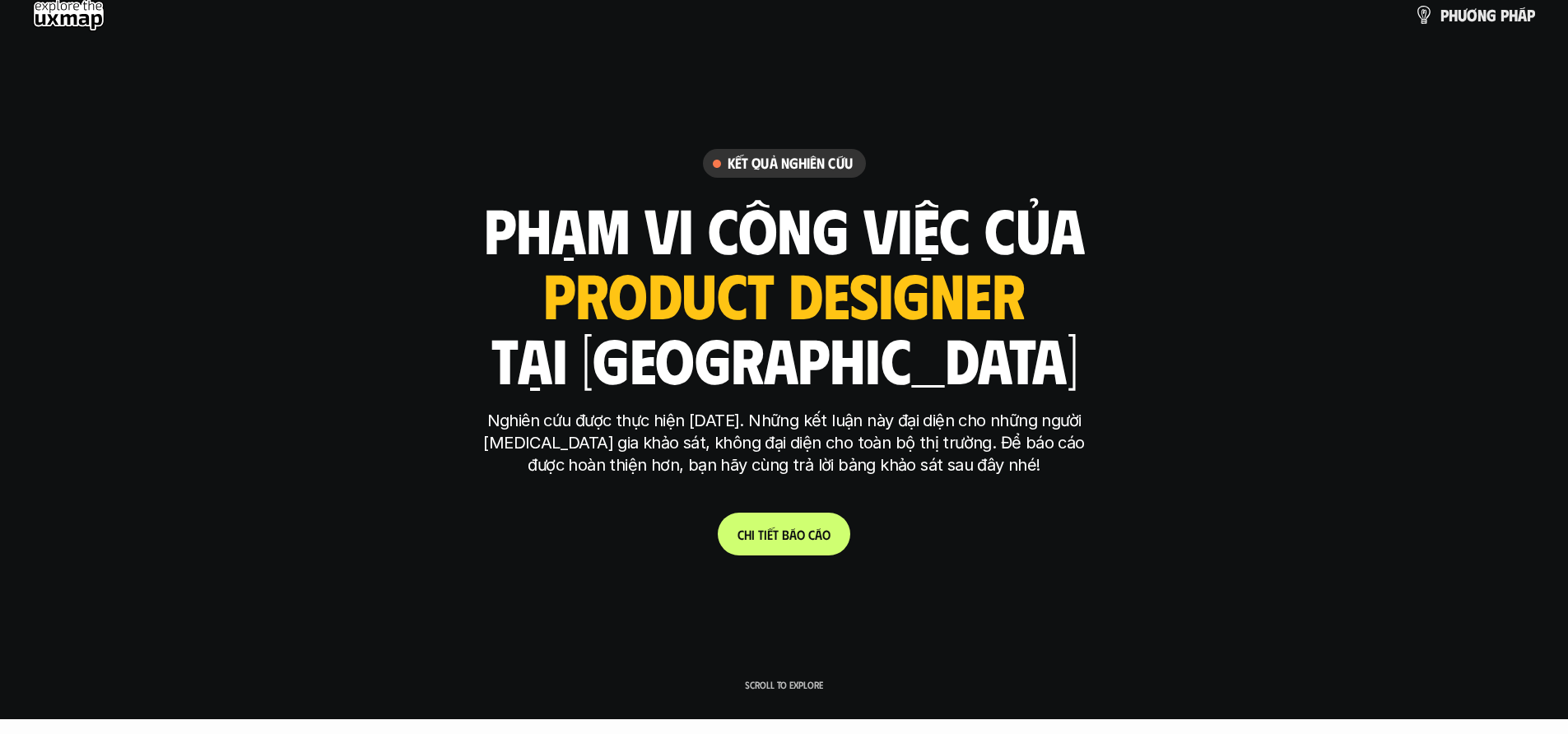
scroll to position [0, 0]
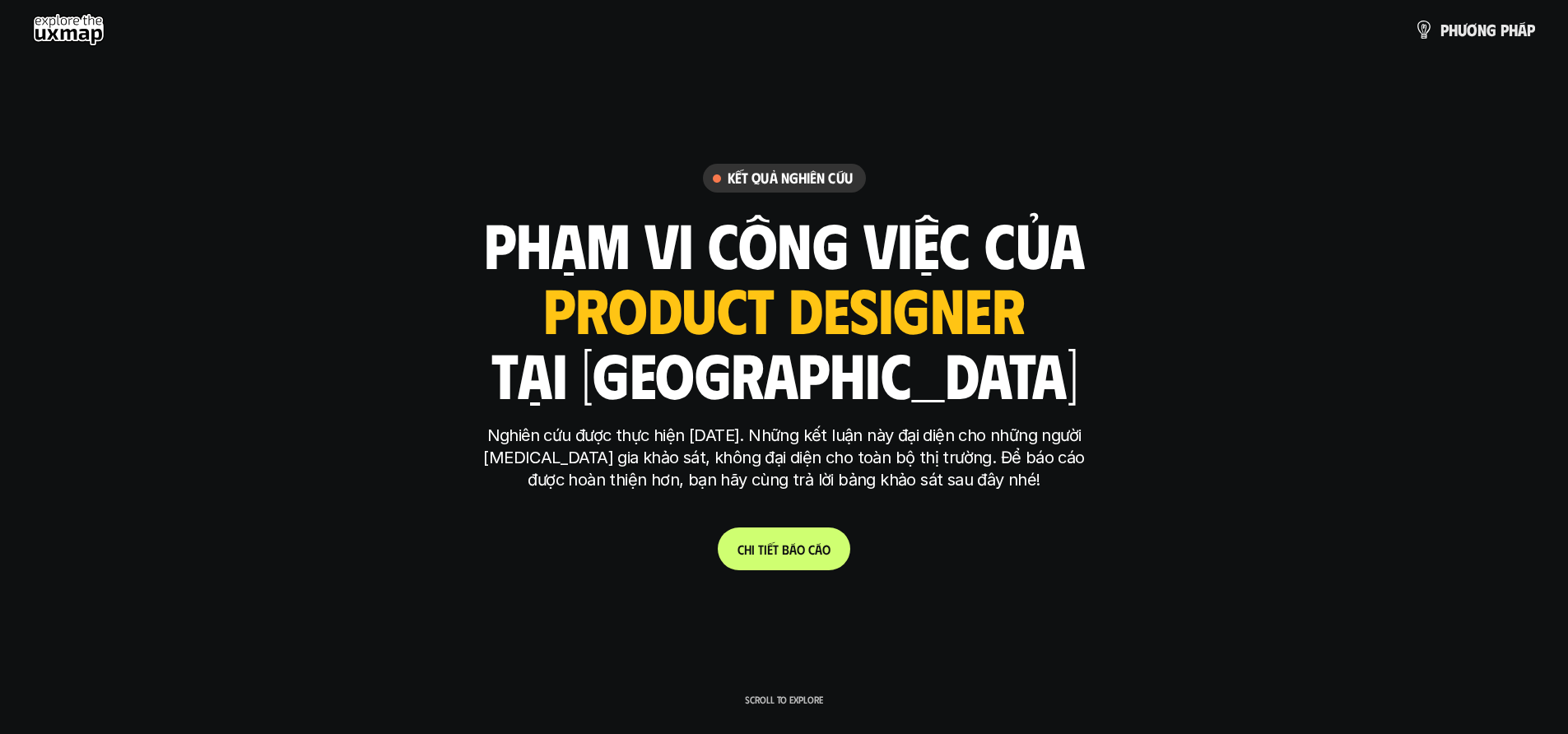
click at [799, 566] on link "C h i t i ế t b á o c á o" at bounding box center [783, 549] width 132 height 43
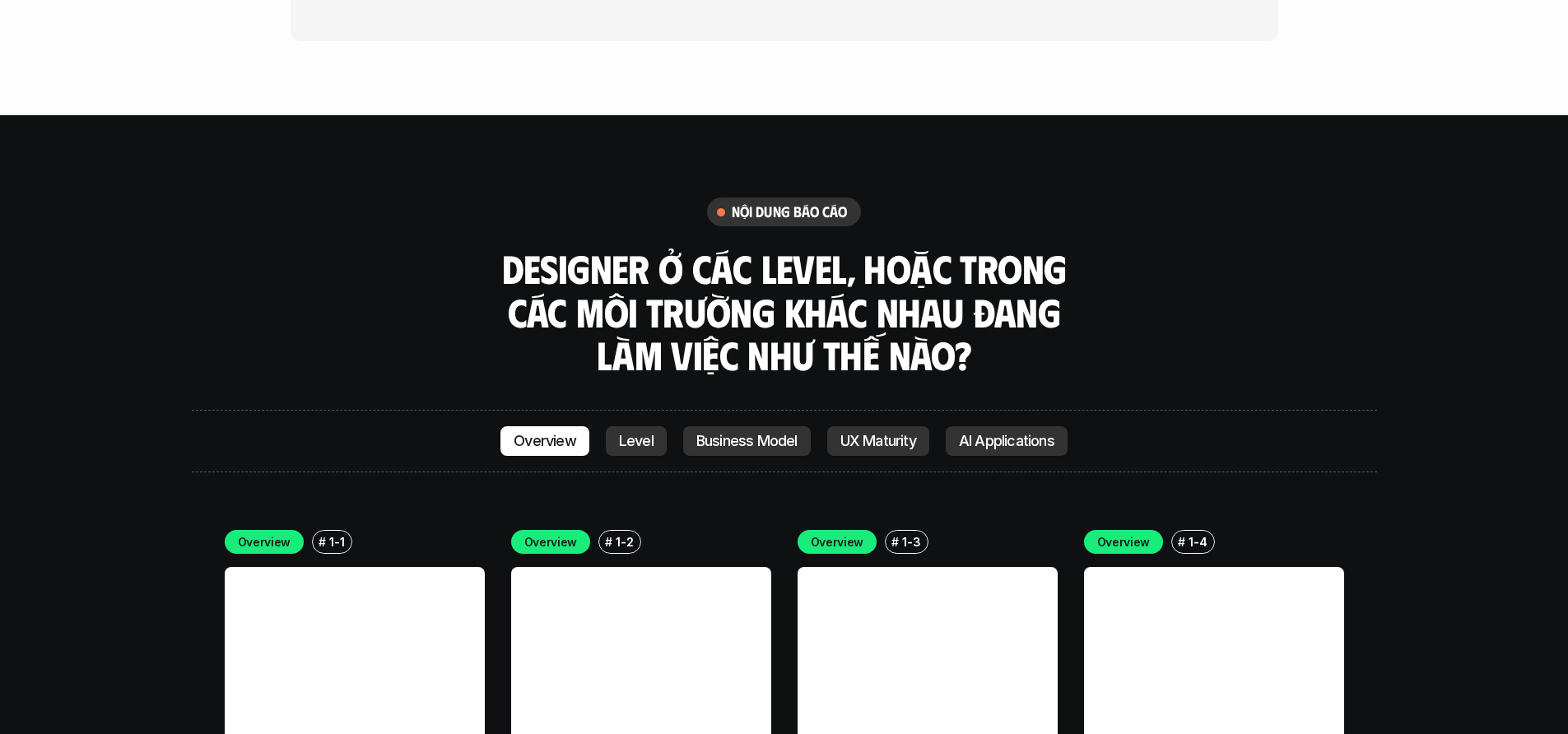
scroll to position [4455, 0]
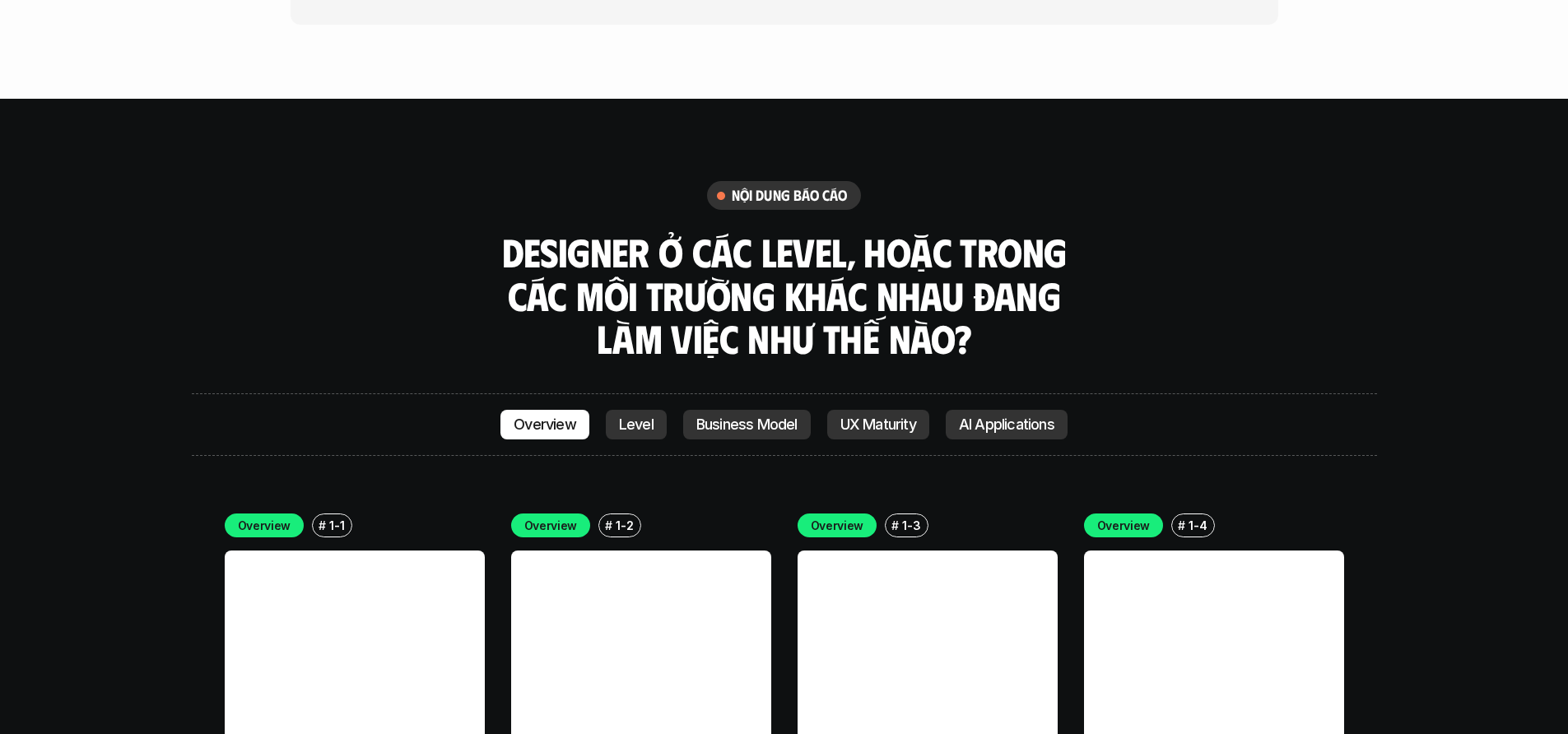
drag, startPoint x: 633, startPoint y: 96, endPoint x: 840, endPoint y: 148, distance: 213.4
click at [902, 181] on div "nội dung báo cáo Designer ở các level, hoặc trong các môi trường khác nhau đang…" at bounding box center [784, 271] width 1185 height 180
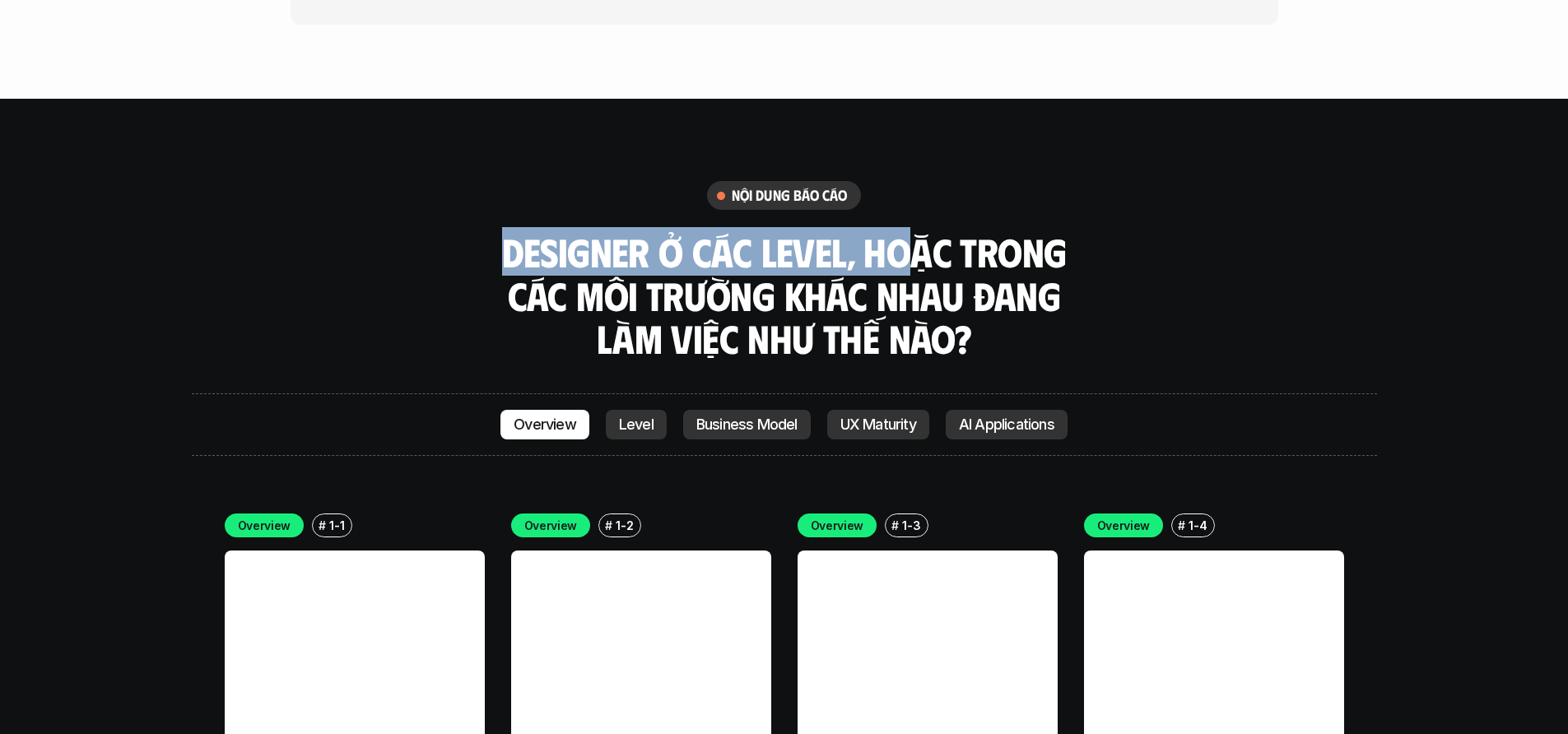
click at [838, 231] on h3 "Designer ở các level, hoặc trong các môi trường khác nhau đang làm việc như thế…" at bounding box center [784, 295] width 576 height 130
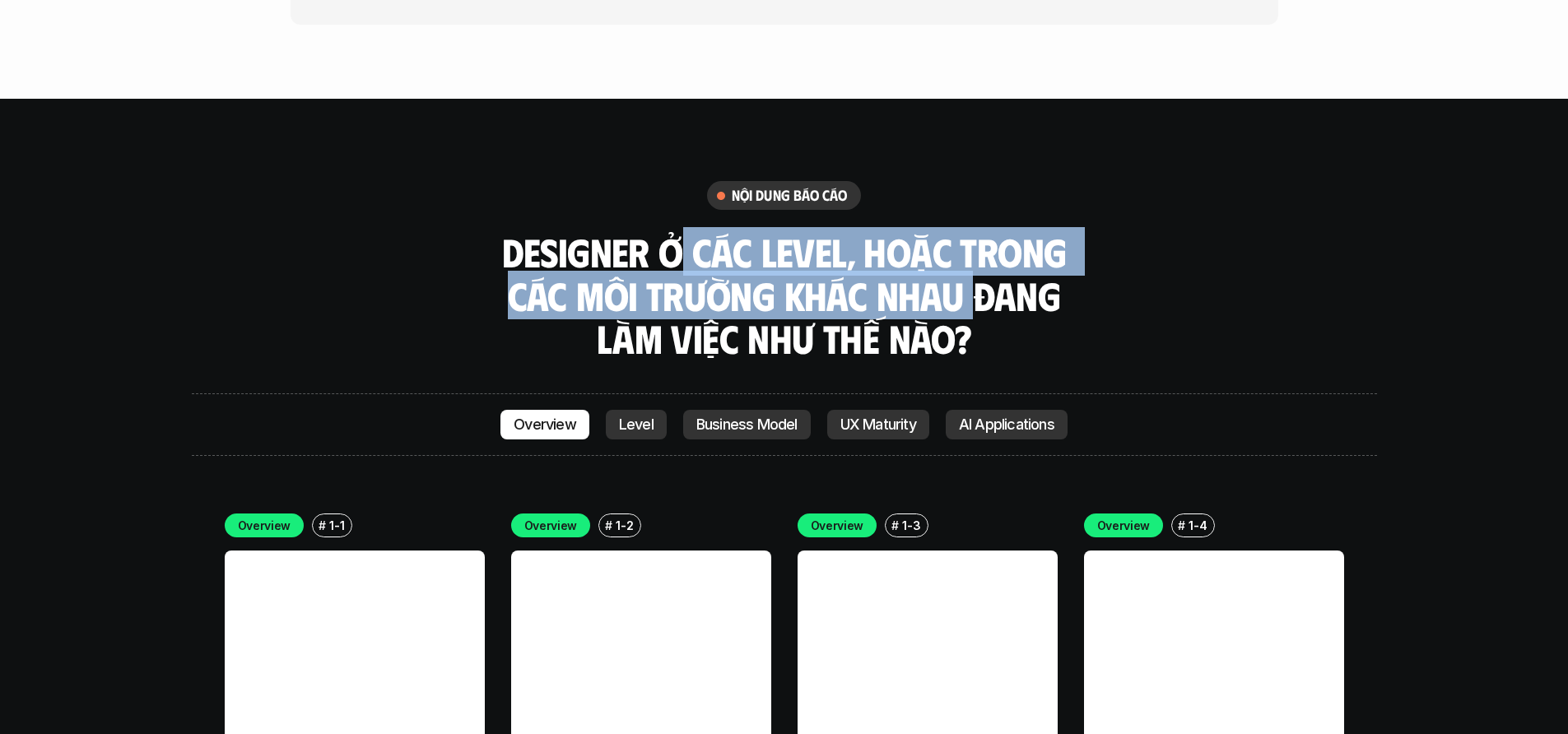
drag, startPoint x: 682, startPoint y: 149, endPoint x: 955, endPoint y: 205, distance: 278.7
click at [970, 231] on h3 "Designer ở các level, hoặc trong các môi trường khác nhau đang làm việc như thế…" at bounding box center [784, 295] width 576 height 130
click at [616, 231] on h3 "Designer ở các level, hoặc trong các môi trường khác nhau đang làm việc như thế…" at bounding box center [784, 295] width 576 height 130
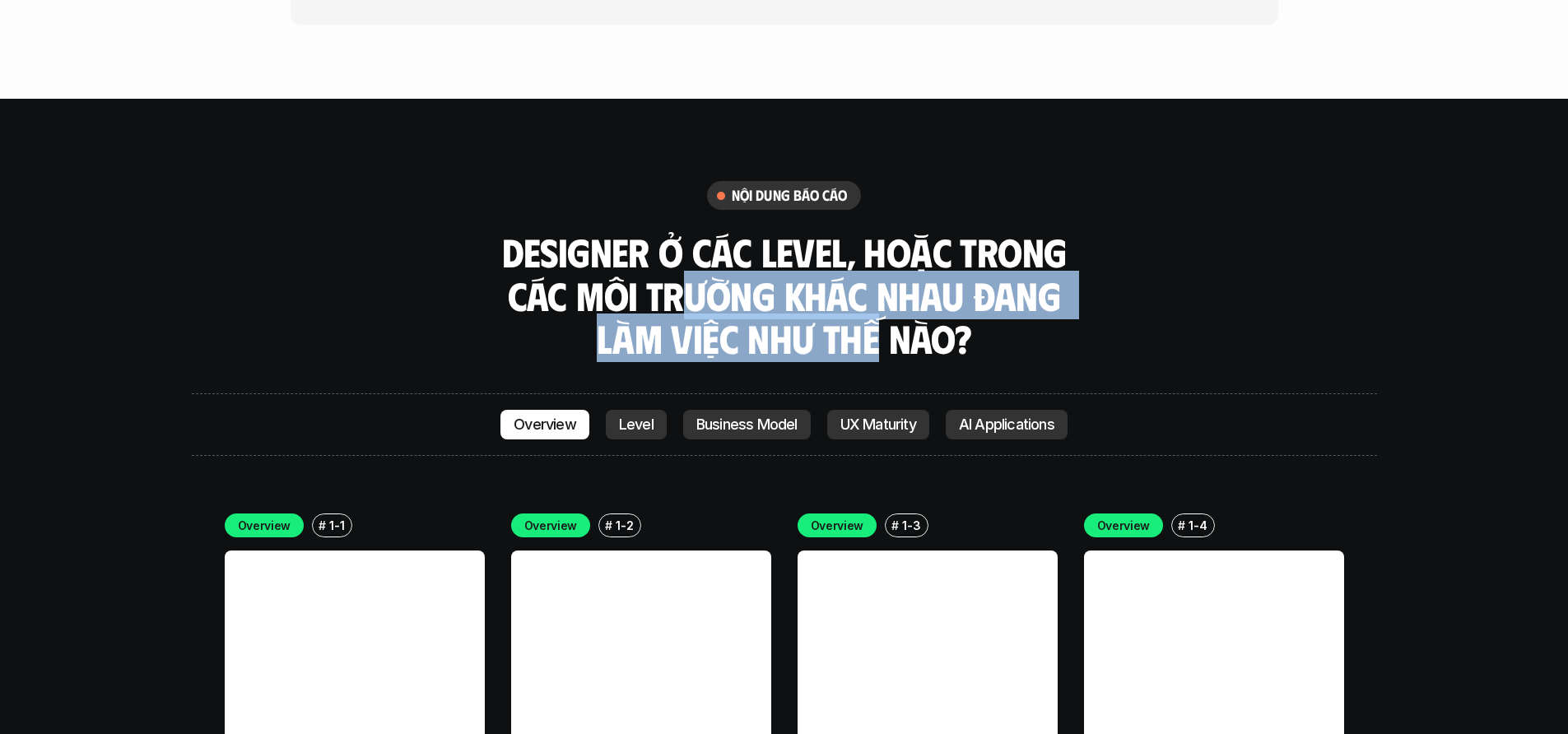
drag, startPoint x: 698, startPoint y: 199, endPoint x: 724, endPoint y: 249, distance: 56.4
click at [816, 246] on h3 "Designer ở các level, hoặc trong các môi trường khác nhau đang làm việc như thế…" at bounding box center [784, 295] width 576 height 130
click at [644, 237] on h3 "Designer ở các level, hoặc trong các môi trường khác nhau đang làm việc như thế…" at bounding box center [784, 295] width 576 height 130
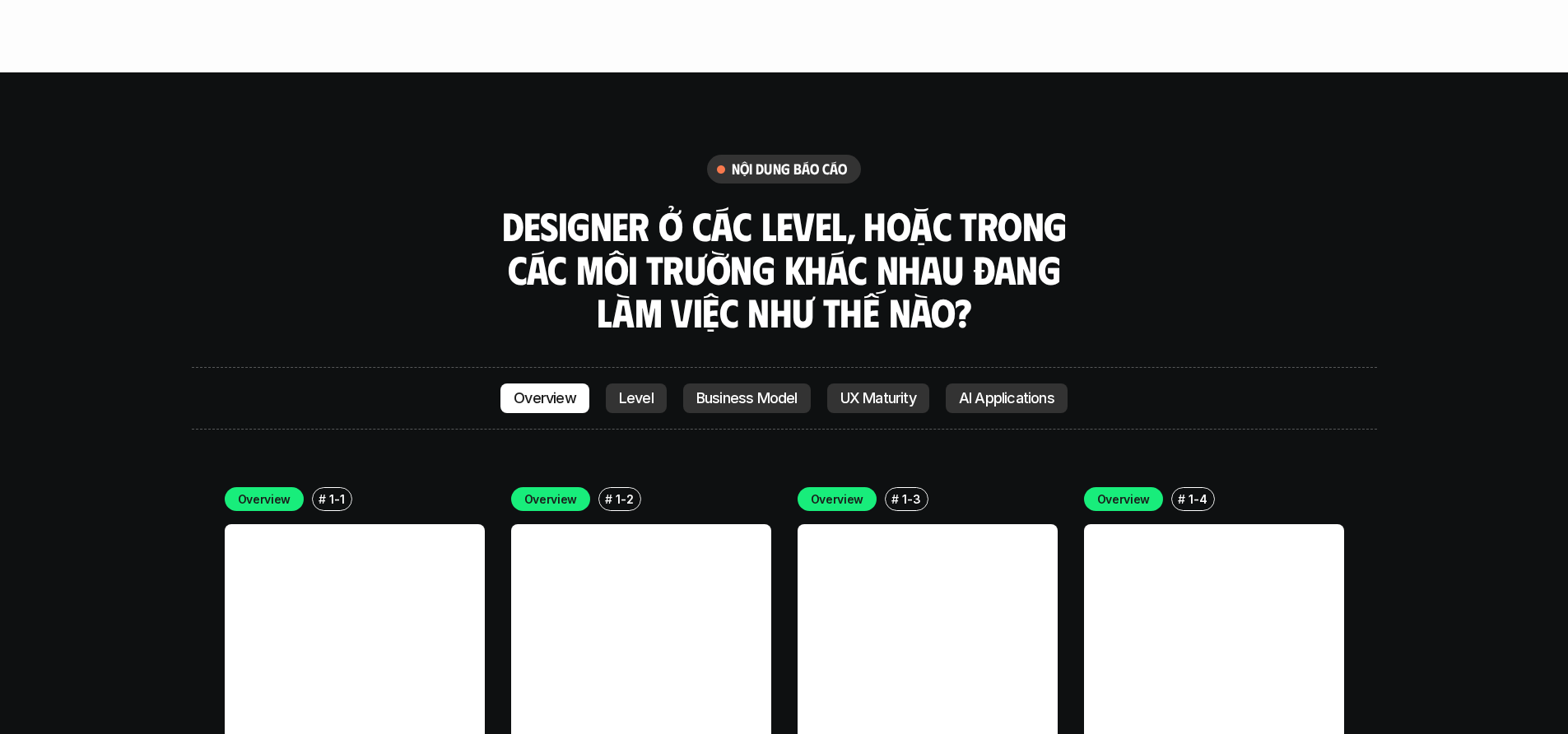
click at [615, 383] on link "Level" at bounding box center [635, 398] width 61 height 29
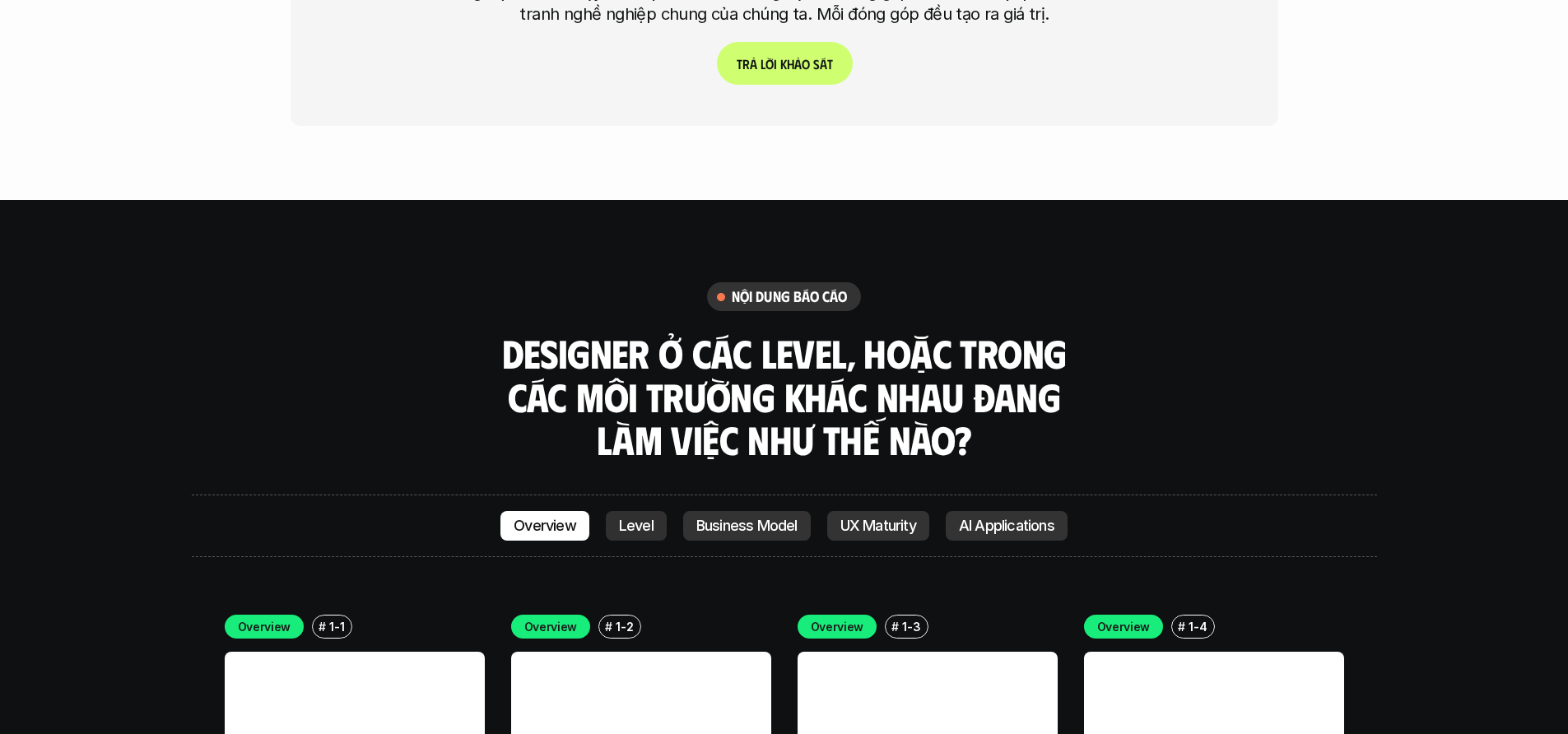
scroll to position [4194, 0]
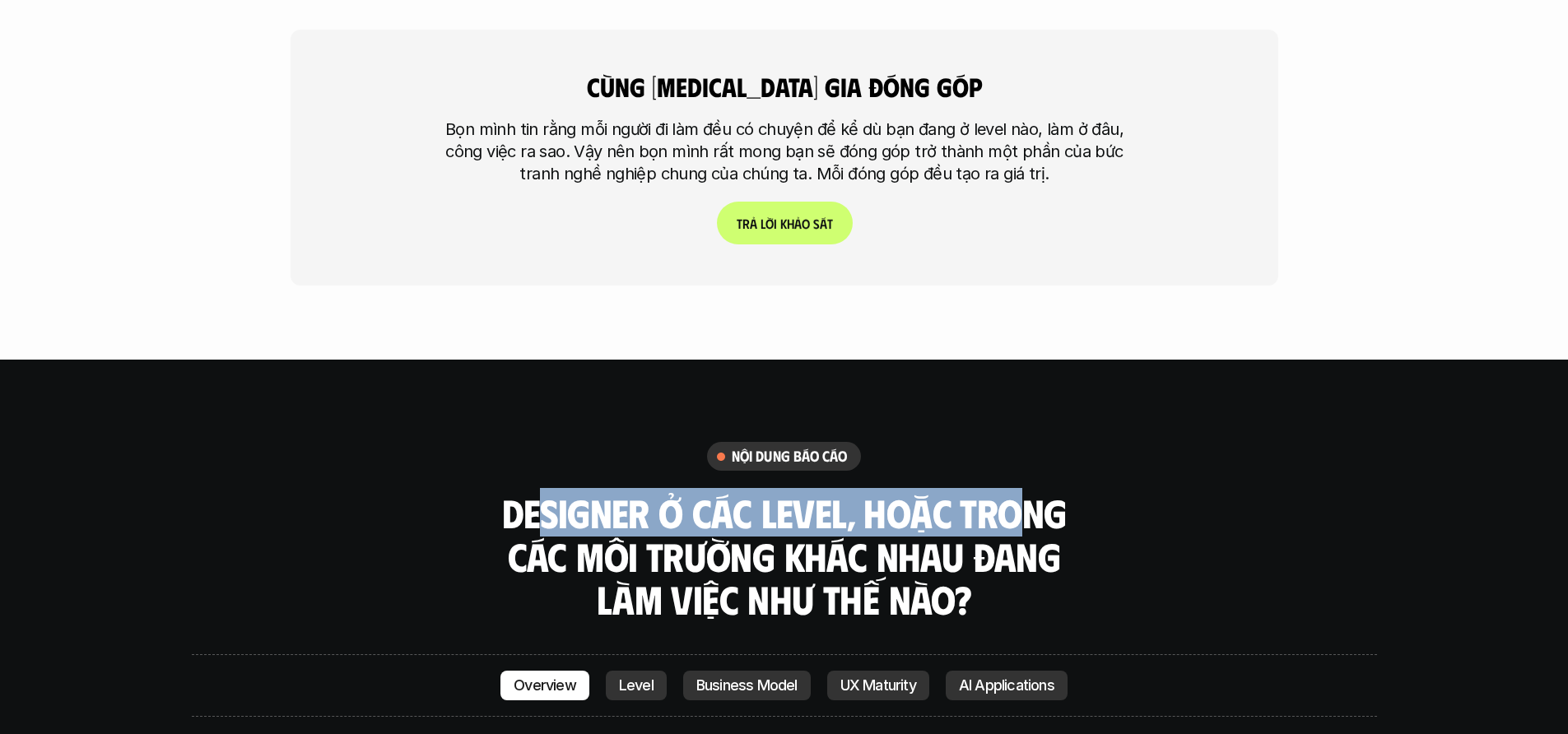
drag, startPoint x: 545, startPoint y: 391, endPoint x: 1058, endPoint y: 421, distance: 513.9
click at [1046, 491] on h3 "Designer ở các level, hoặc trong các môi trường khác nhau đang làm việc như thế…" at bounding box center [784, 556] width 576 height 130
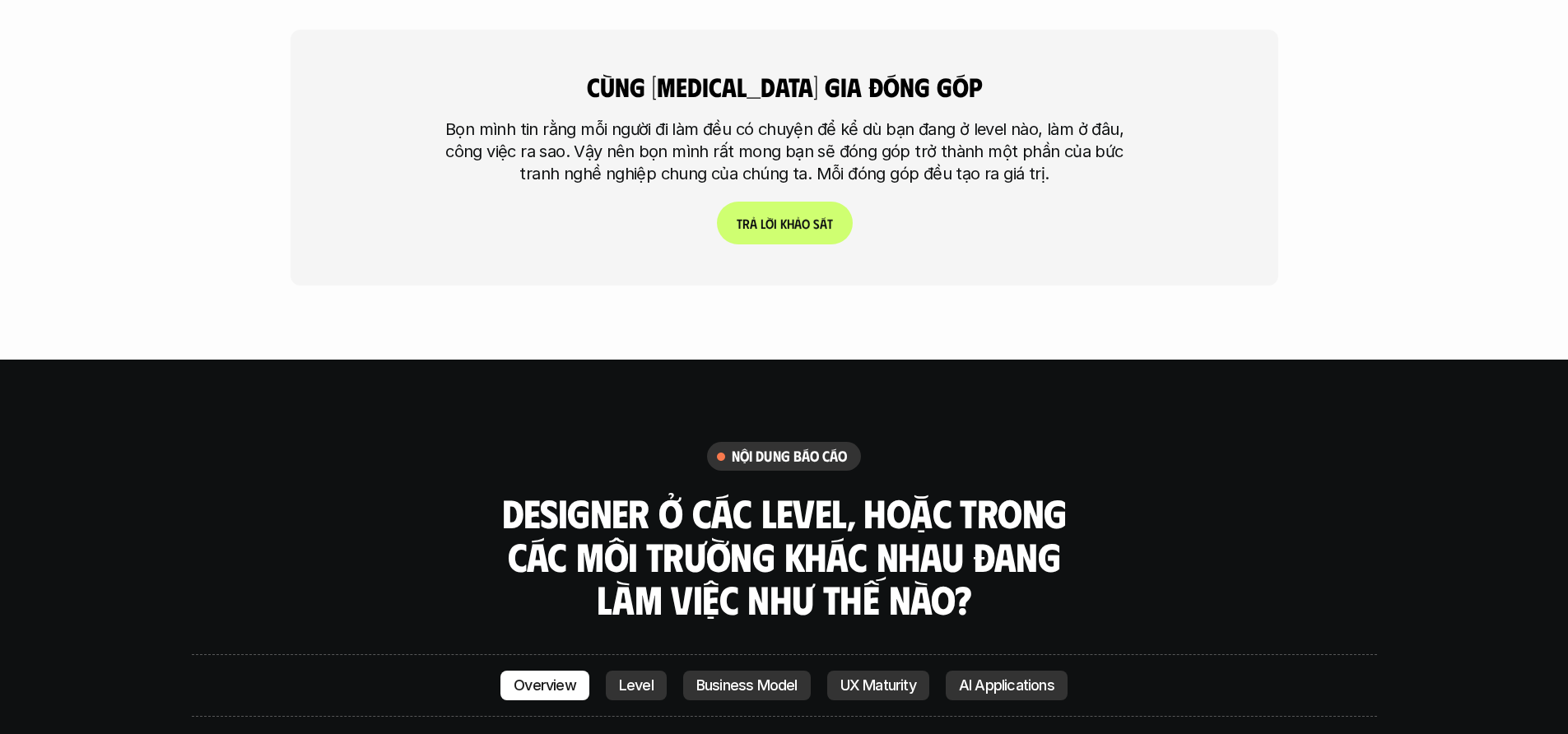
click at [1065, 491] on h3 "Designer ở các level, hoặc trong các môi trường khác nhau đang làm việc như thế…" at bounding box center [784, 556] width 576 height 130
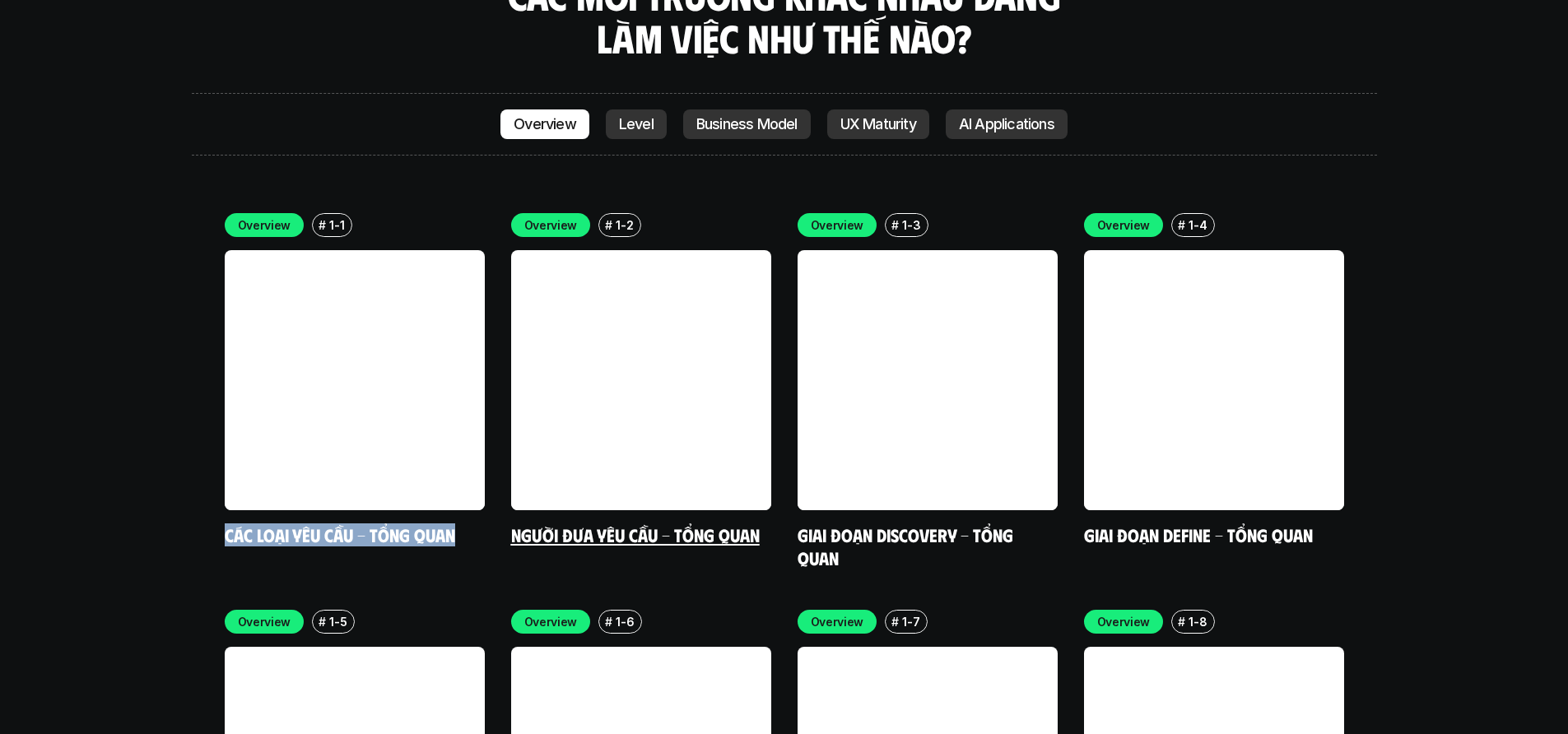
scroll to position [4742, 0]
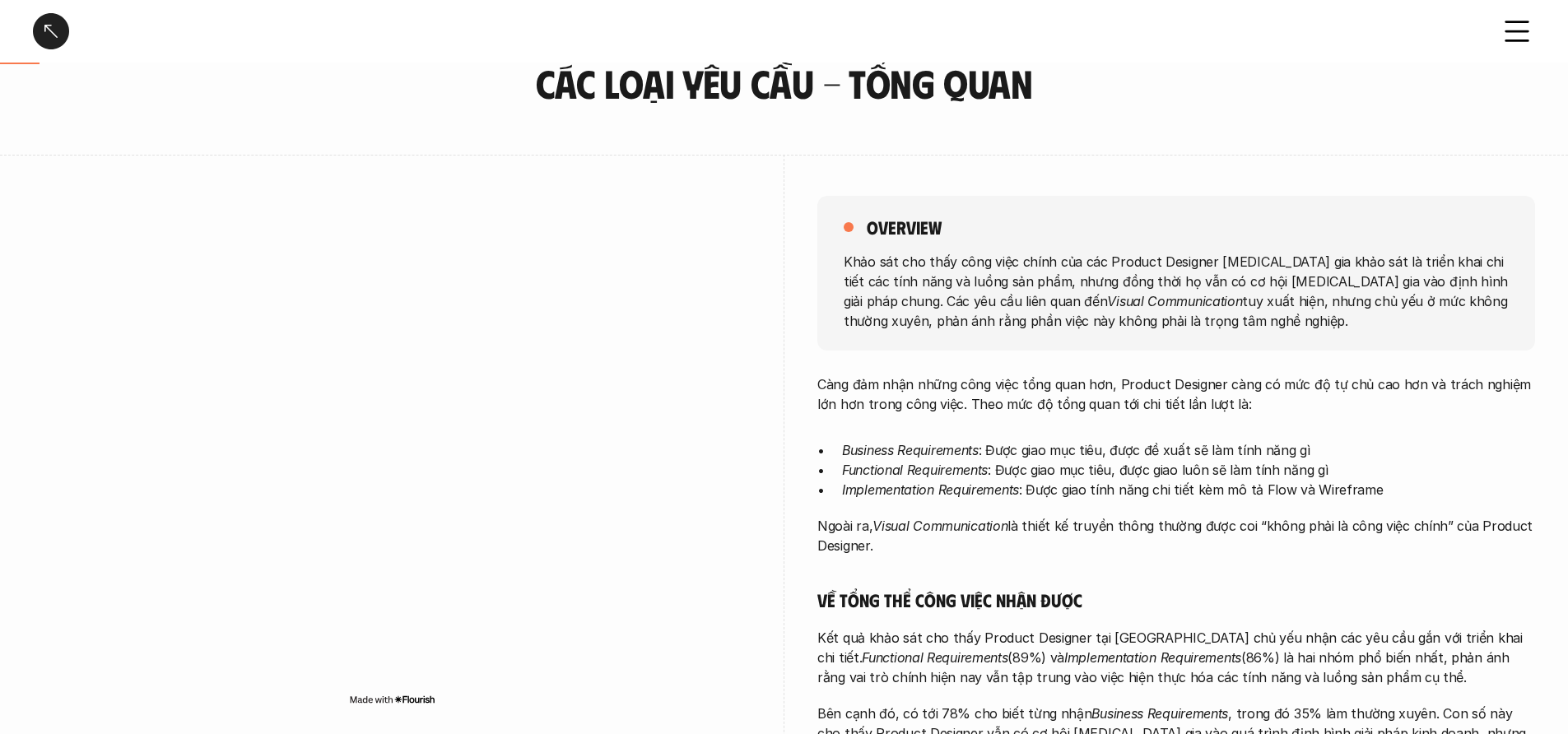
scroll to position [145, 0]
